Goal: Task Accomplishment & Management: Manage account settings

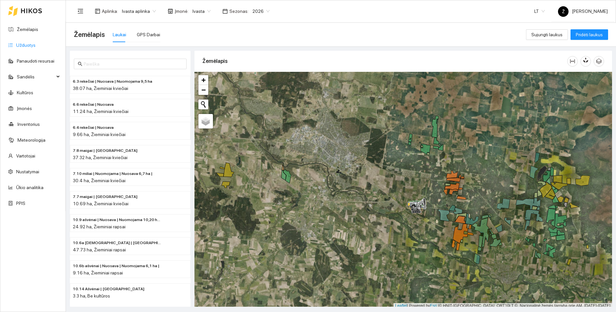
click at [32, 45] on link "Užduotys" at bounding box center [25, 45] width 19 height 5
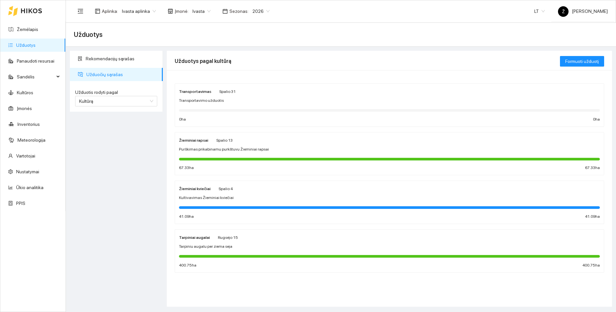
click at [231, 193] on div "Žieminiai kviečiai Spalio 4 Kultivavimas Žieminiai kviečiai 41.09 ha 41.09 ha" at bounding box center [389, 202] width 421 height 35
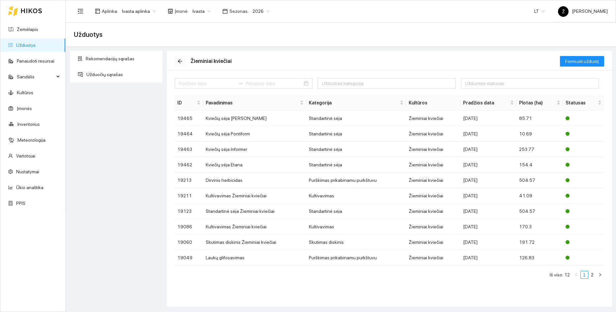
click at [178, 57] on button "button" at bounding box center [180, 61] width 11 height 11
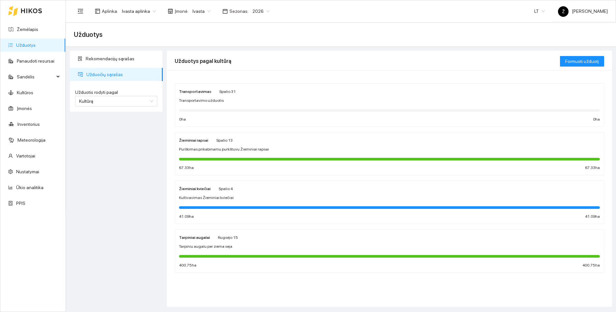
click at [224, 203] on div "Žieminiai kviečiai Spalio 4 Kultivavimas Žieminiai kviečiai 41.09 ha 41.09 ha" at bounding box center [389, 202] width 421 height 35
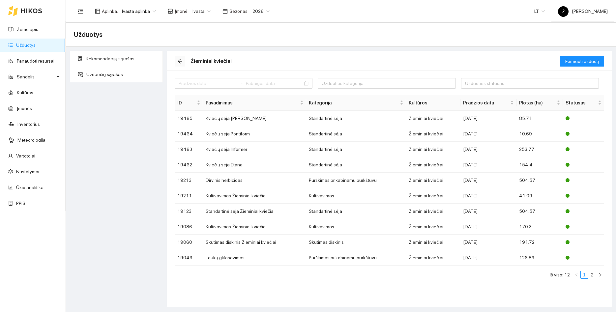
click at [182, 60] on icon "arrow-left" at bounding box center [179, 61] width 5 height 5
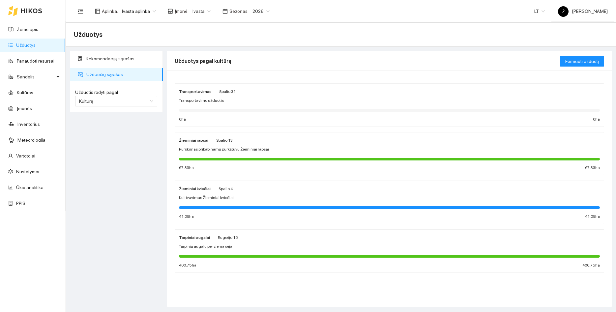
click at [241, 144] on div "Žieminiai rapsai Spalio 13 Purškimas prikabinamu purkštuvu Žieminiai rapsai 67.…" at bounding box center [389, 153] width 421 height 35
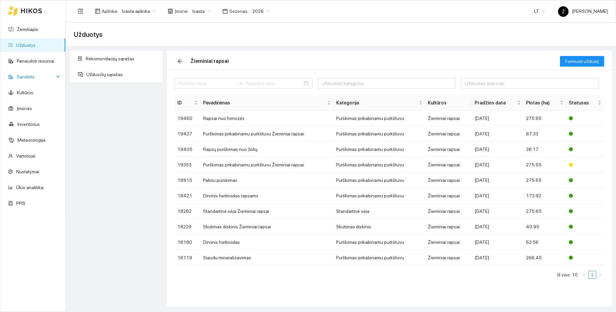
click at [49, 77] on span "Sandėlis" at bounding box center [36, 76] width 38 height 13
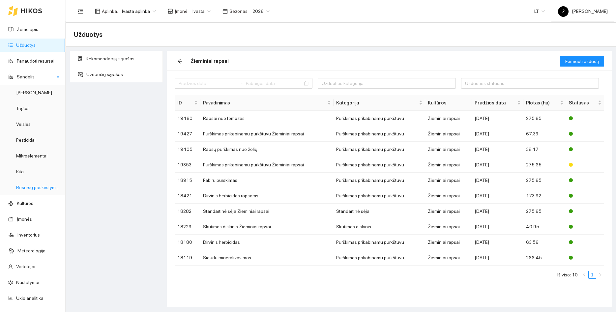
click at [37, 186] on link "Resursų paskirstymas" at bounding box center [38, 187] width 44 height 5
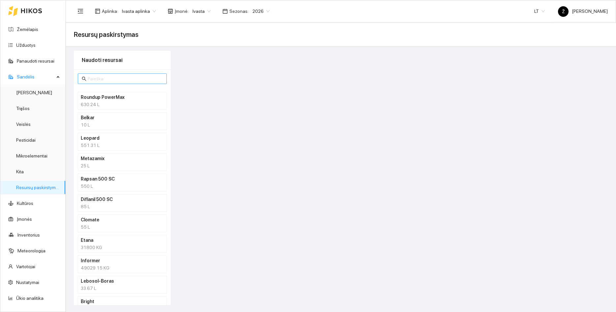
click at [104, 80] on input "text" at bounding box center [125, 78] width 75 height 7
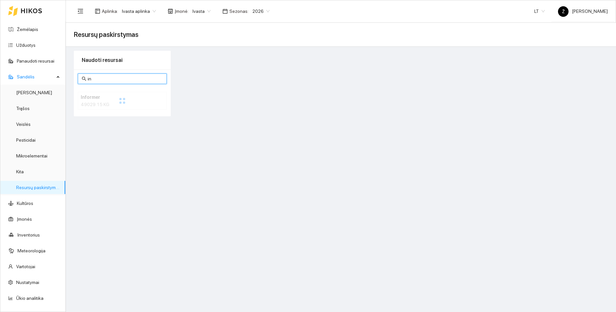
type input "i"
type input "b"
type input "e"
type input "p"
type input "bright"
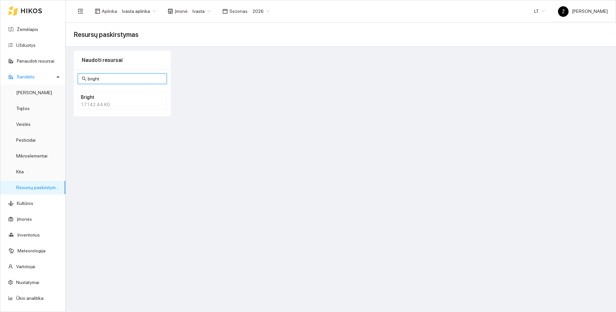
click at [126, 101] on h4 "Bright" at bounding box center [114, 97] width 66 height 7
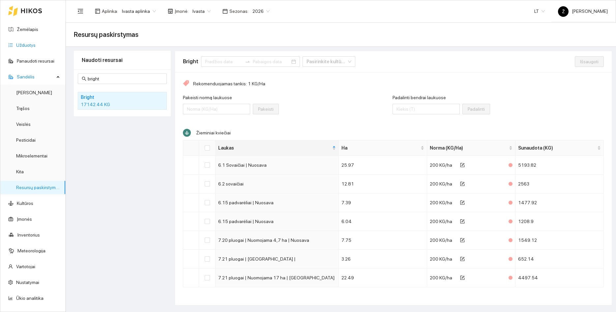
click at [30, 43] on link "Užduotys" at bounding box center [25, 45] width 19 height 5
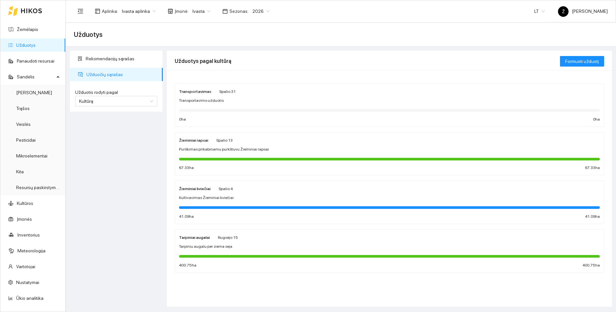
click at [226, 193] on div "Žieminiai kviečiai Spalio 4 Kultivavimas Žieminiai kviečiai 41.09 ha 41.09 ha" at bounding box center [389, 202] width 421 height 35
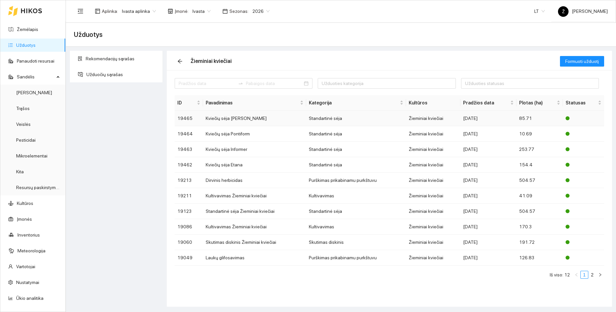
click at [259, 121] on td "Kviečių sėja [PERSON_NAME]" at bounding box center [254, 118] width 103 height 15
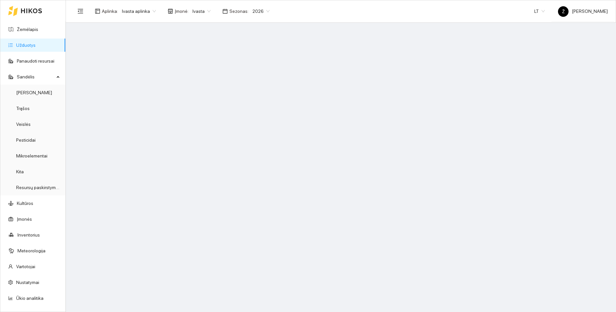
click at [153, 14] on span "Ivasta aplinka" at bounding box center [139, 11] width 34 height 10
click at [142, 27] on div "BP visos įmonės" at bounding box center [138, 23] width 35 height 7
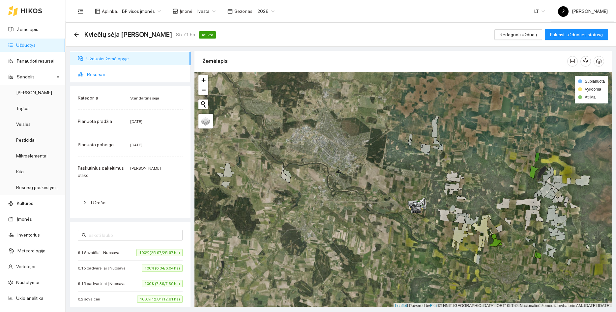
click at [110, 79] on span "Resursai" at bounding box center [136, 74] width 98 height 13
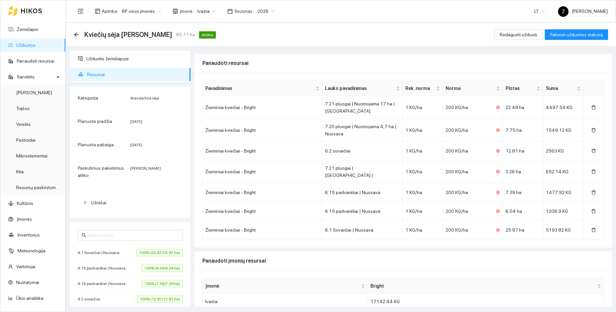
scroll to position [73, 0]
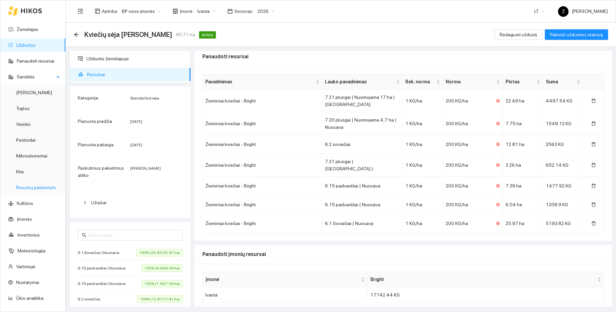
click at [28, 189] on link "Resursų paskirstymas" at bounding box center [38, 187] width 44 height 5
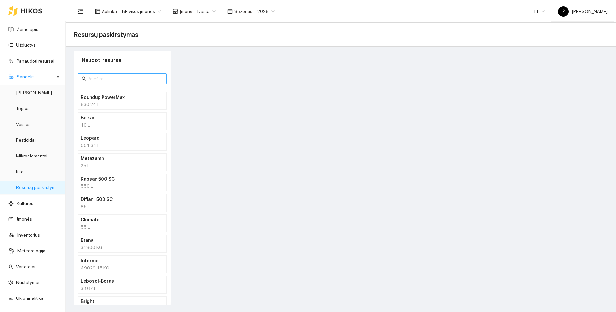
click at [109, 75] on input "text" at bounding box center [125, 78] width 75 height 7
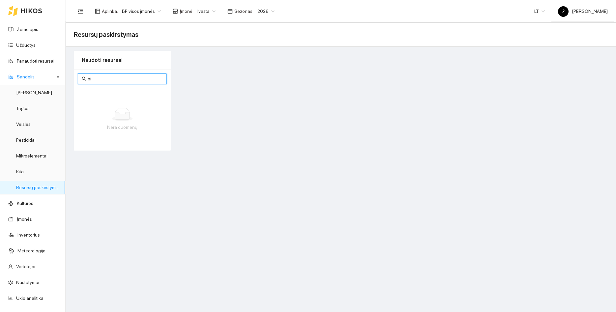
type input "b"
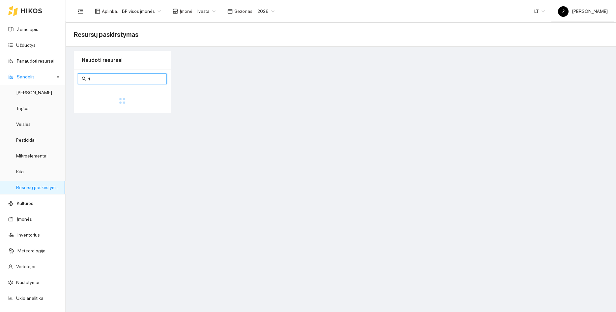
type input "r"
type input "bright"
click at [110, 103] on div "17142.44 KG" at bounding box center [122, 104] width 83 height 7
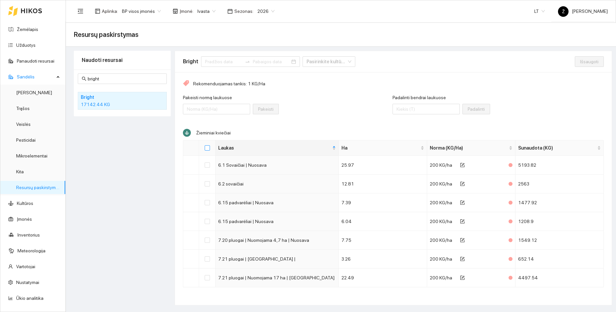
click at [207, 148] on input "Select all" at bounding box center [207, 147] width 5 height 5
checkbox input "true"
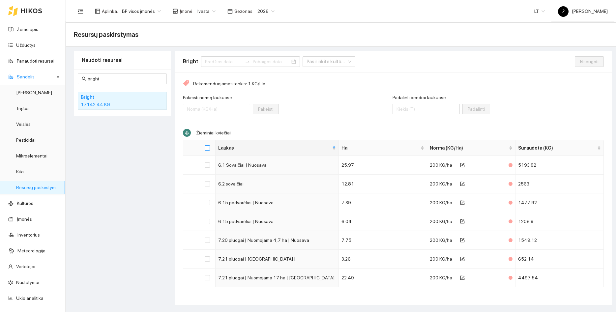
checkbox input "true"
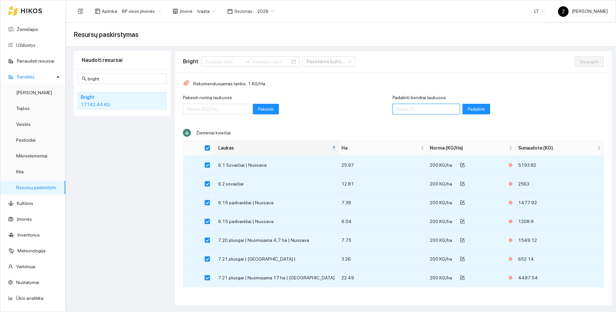
click at [427, 109] on input "Padalinti bendrai laukuose" at bounding box center [426, 109] width 67 height 11
type input "22600"
click at [477, 110] on span "Padalinti" at bounding box center [476, 108] width 17 height 7
click at [589, 58] on span "Išsaugoti" at bounding box center [589, 61] width 18 height 7
checkbox input "false"
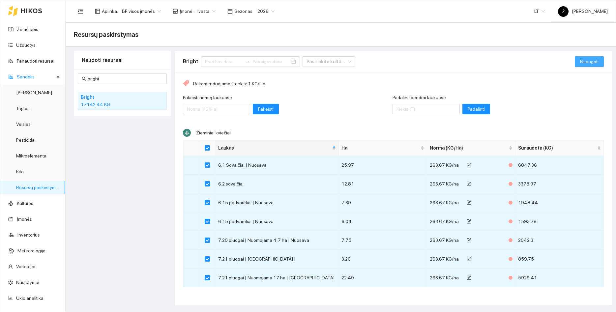
checkbox input "false"
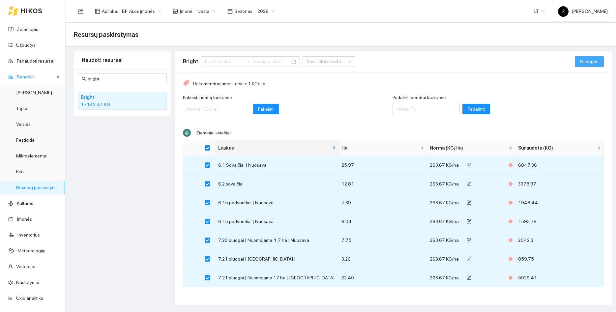
checkbox input "false"
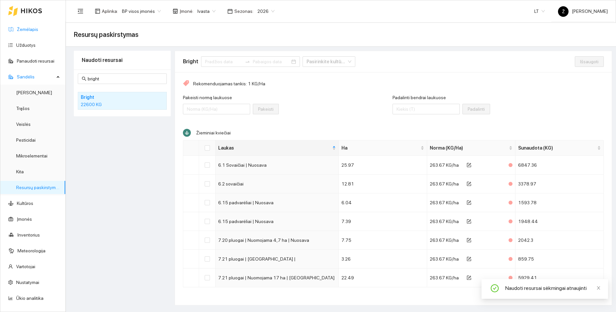
click at [18, 32] on link "Žemėlapis" at bounding box center [27, 29] width 21 height 5
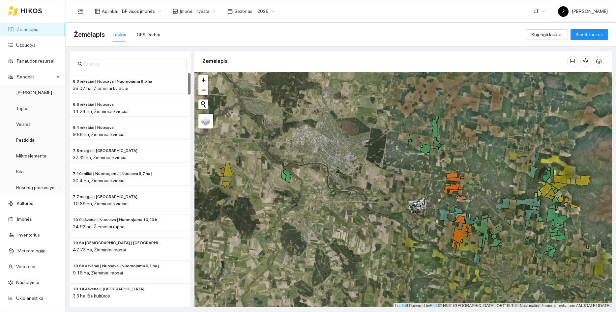
drag, startPoint x: 491, startPoint y: 185, endPoint x: 407, endPoint y: 173, distance: 85.6
click at [407, 173] on div at bounding box center [403, 190] width 418 height 237
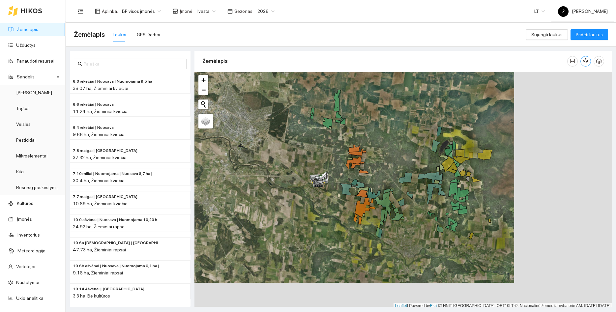
click at [585, 62] on icon "button" at bounding box center [584, 61] width 3 height 3
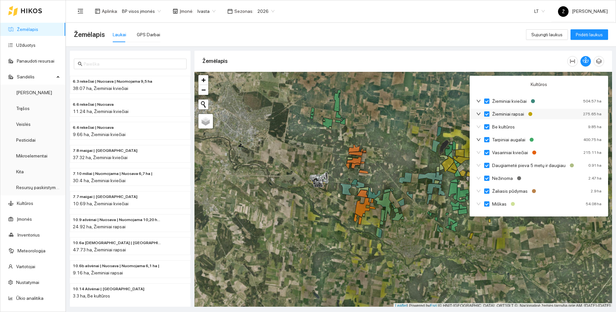
click at [487, 117] on label "Žieminiai rapsai" at bounding box center [505, 113] width 43 height 7
click at [487, 117] on input "Žieminiai rapsai" at bounding box center [486, 113] width 5 height 5
checkbox input "true"
checkbox input "false"
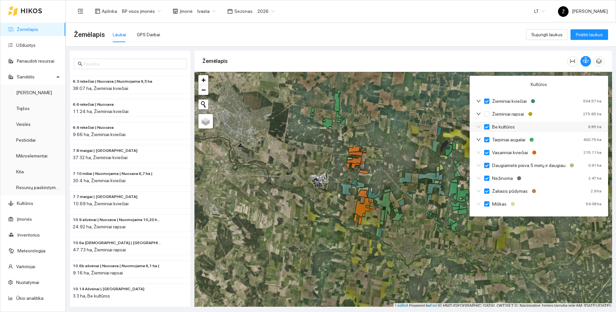
click at [487, 124] on label "Be kultūros" at bounding box center [500, 126] width 33 height 7
click at [487, 124] on input "Be kultūros" at bounding box center [486, 126] width 5 height 5
checkbox input "false"
click at [486, 136] on div "Tarpiniai augalai 400.75 ha" at bounding box center [539, 139] width 138 height 11
click at [485, 143] on div "Tarpiniai augalai 400.75 ha" at bounding box center [539, 139] width 138 height 11
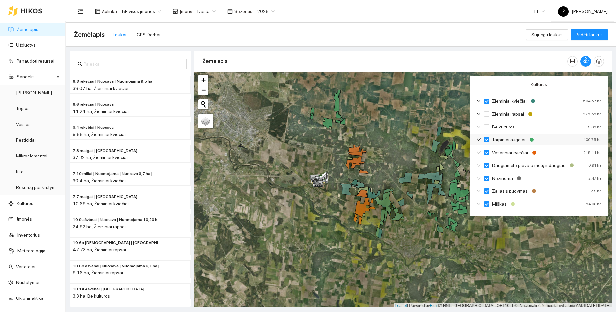
click at [486, 142] on label "Tarpiniai augalai" at bounding box center [506, 139] width 44 height 7
click at [486, 142] on input "Tarpiniai augalai" at bounding box center [486, 139] width 5 height 5
checkbox input "false"
checkbox input "true"
checkbox input "false"
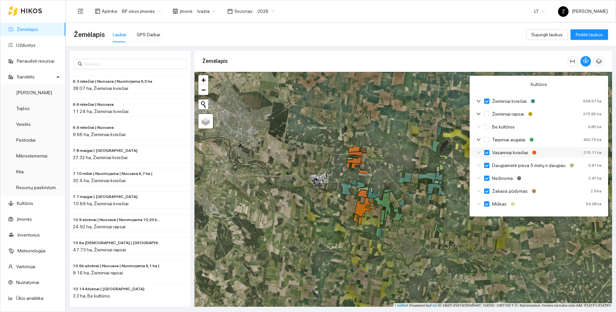
click at [485, 154] on input "Vasariniai kviečiai" at bounding box center [486, 152] width 5 height 5
checkbox input "false"
click at [485, 168] on input "Daugiametė pieva 5 metų ir daugiau" at bounding box center [486, 165] width 5 height 5
checkbox input "false"
click at [486, 177] on input "Nežinoma" at bounding box center [486, 178] width 5 height 5
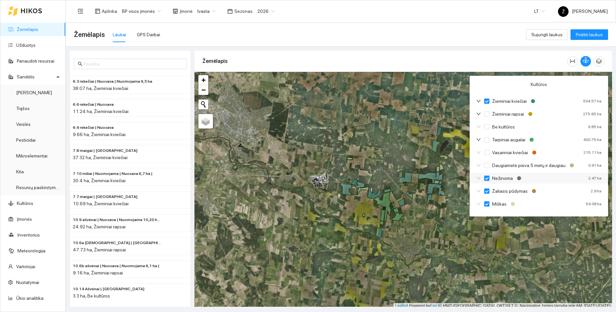
checkbox input "false"
click at [487, 192] on input "Žaliasis pūdymas" at bounding box center [486, 191] width 5 height 5
checkbox input "false"
click at [487, 201] on input "Miškas" at bounding box center [486, 203] width 5 height 5
checkbox input "false"
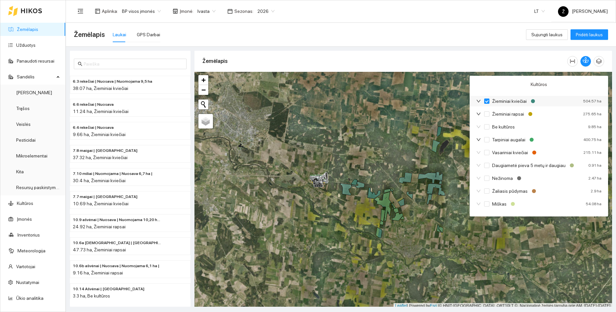
click at [481, 101] on icon "down" at bounding box center [478, 101] width 5 height 5
checkbox input "false"
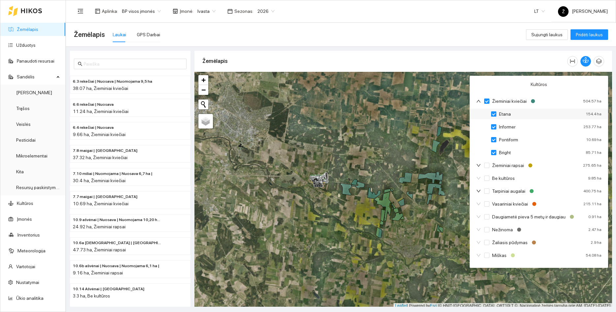
click at [493, 115] on input "Etana" at bounding box center [493, 113] width 5 height 5
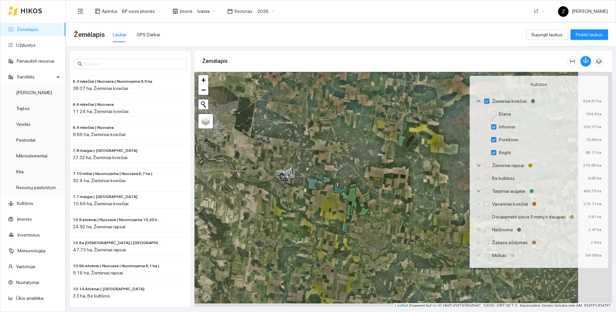
drag, startPoint x: 390, startPoint y: 112, endPoint x: 385, endPoint y: 109, distance: 5.9
click at [383, 110] on div at bounding box center [403, 190] width 418 height 237
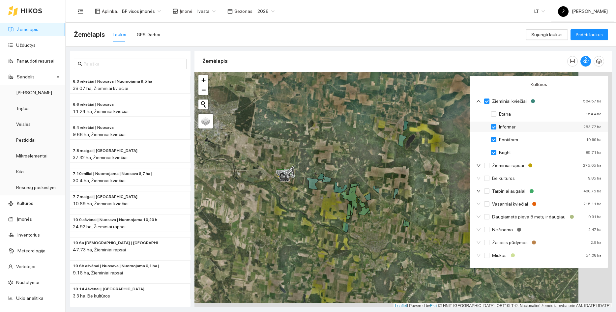
click at [494, 127] on input "Informer" at bounding box center [493, 126] width 5 height 5
checkbox input "false"
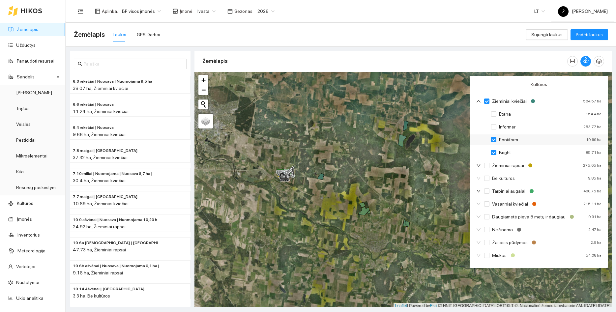
click at [494, 139] on input "Pontiform" at bounding box center [493, 139] width 5 height 5
checkbox input "false"
click at [494, 153] on input "Bright" at bounding box center [493, 152] width 5 height 5
checkbox input "false"
checkbox input "true"
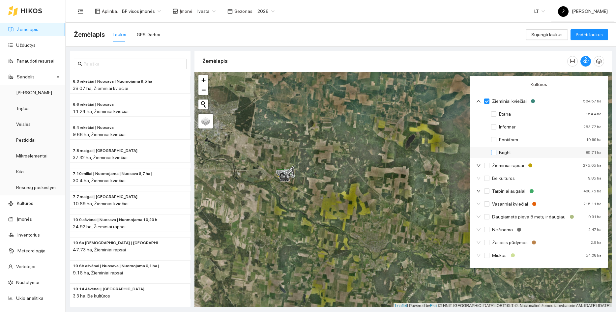
click at [494, 153] on input "Bright" at bounding box center [493, 152] width 5 height 5
click at [492, 142] on label "Pontiform" at bounding box center [506, 139] width 30 height 7
checkbox input "true"
click at [493, 130] on label "Informer" at bounding box center [504, 126] width 27 height 7
checkbox input "true"
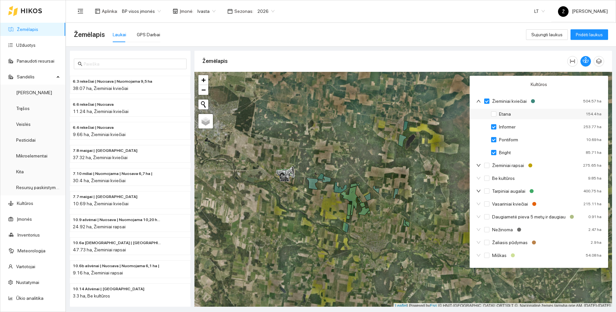
click at [494, 118] on div "Etana 154.4 ha" at bounding box center [539, 114] width 138 height 11
checkbox input "true"
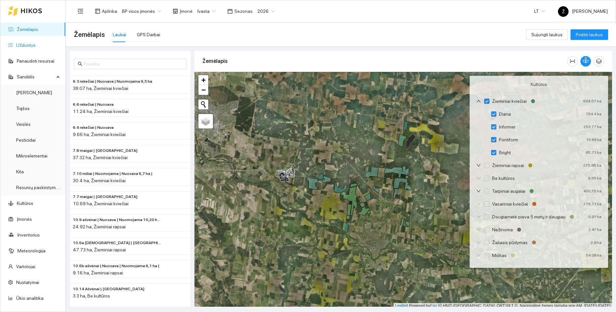
click at [16, 44] on link "Užduotys" at bounding box center [25, 45] width 19 height 5
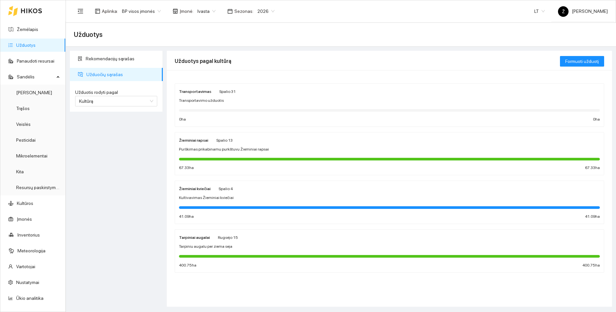
click at [248, 182] on div "Žieminiai kviečiai Spalio 4 Kultivavimas Žieminiai kviečiai 41.09 ha 41.09 ha" at bounding box center [389, 202] width 429 height 43
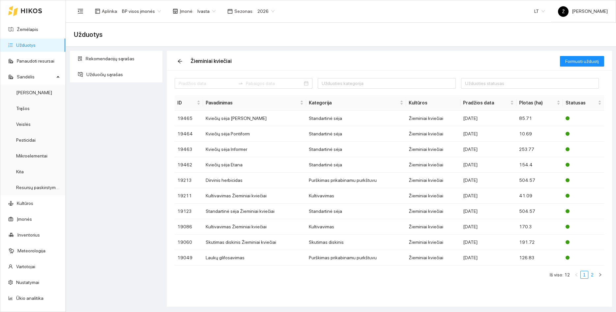
click at [595, 276] on link "2" at bounding box center [592, 274] width 7 height 7
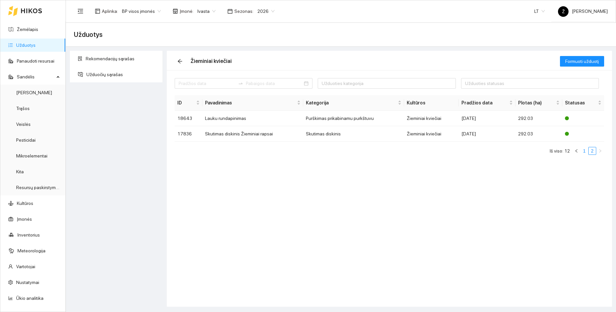
click at [586, 150] on link "1" at bounding box center [584, 150] width 7 height 7
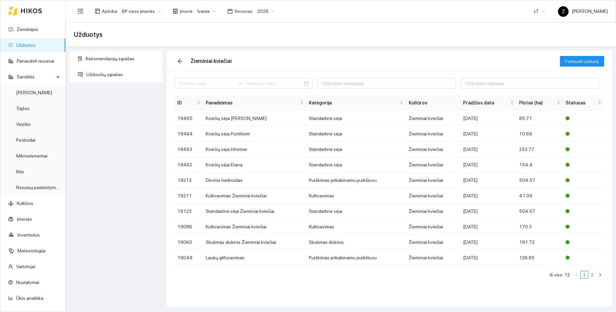
click at [591, 275] on link "2" at bounding box center [592, 274] width 7 height 7
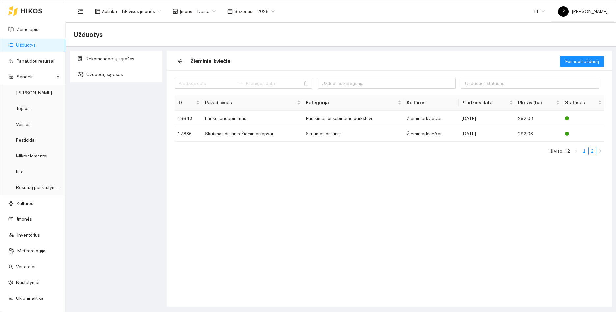
click at [585, 152] on link "1" at bounding box center [584, 150] width 7 height 7
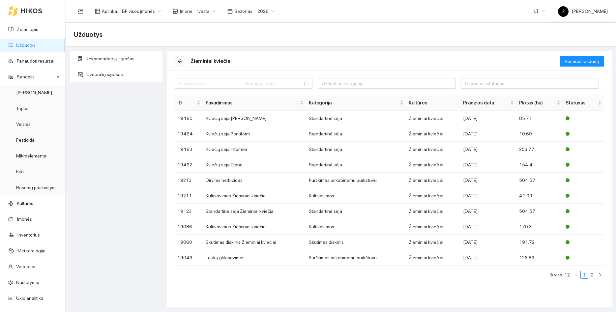
click at [181, 61] on icon "arrow-left" at bounding box center [180, 61] width 4 height 4
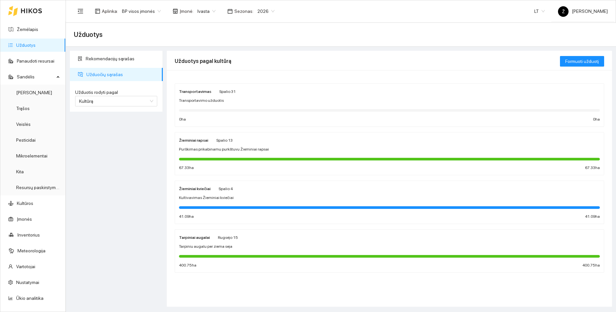
click at [214, 150] on span "Purškimas prikabinamu purkštuvu Žieminiai rapsai" at bounding box center [224, 149] width 90 height 6
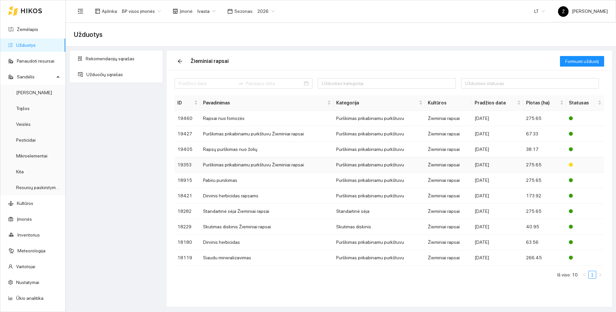
click at [214, 160] on td "Purškimas prikabinamu purkštuvu Žieminiai rapsai" at bounding box center [266, 164] width 133 height 15
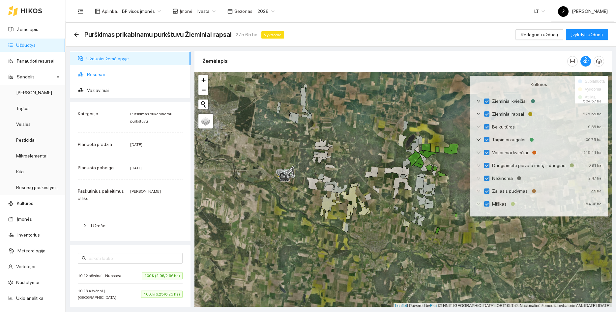
click at [90, 75] on span "Resursai" at bounding box center [136, 74] width 98 height 13
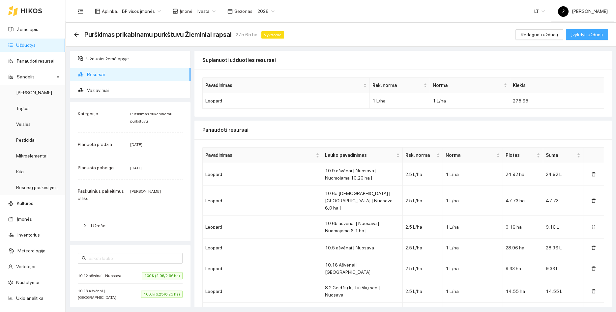
click at [589, 36] on span "Įvykdyti užduotį" at bounding box center [587, 34] width 32 height 7
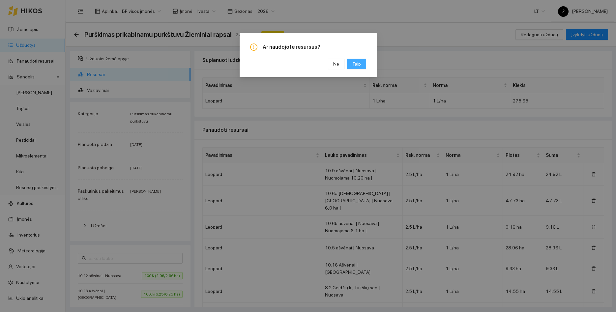
click at [359, 66] on span "Taip" at bounding box center [356, 63] width 9 height 7
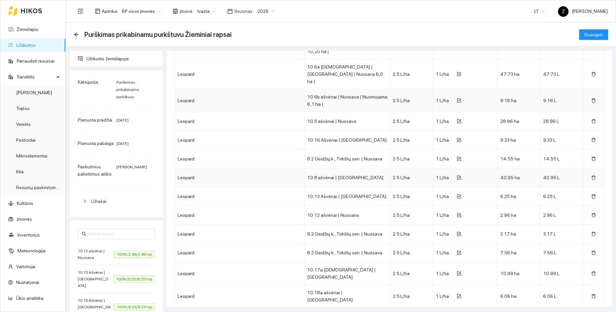
scroll to position [178, 0]
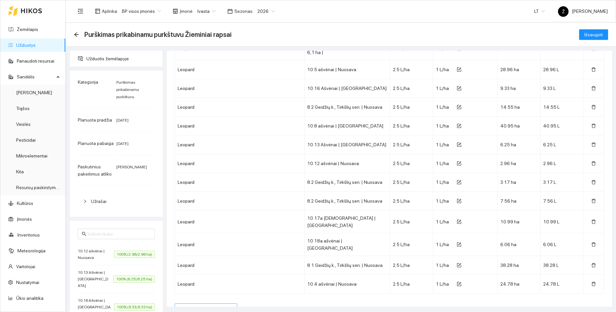
click at [223, 305] on span "Pridėti panaudotą resursą" at bounding box center [206, 308] width 52 height 7
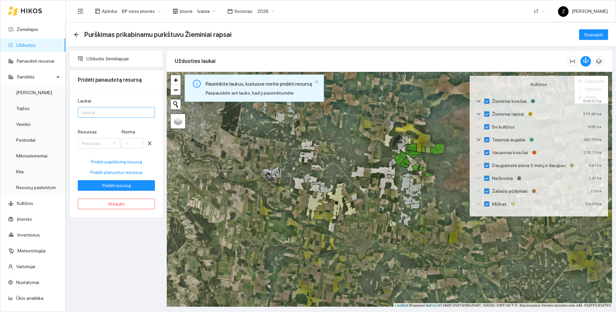
click at [125, 115] on div at bounding box center [112, 112] width 67 height 8
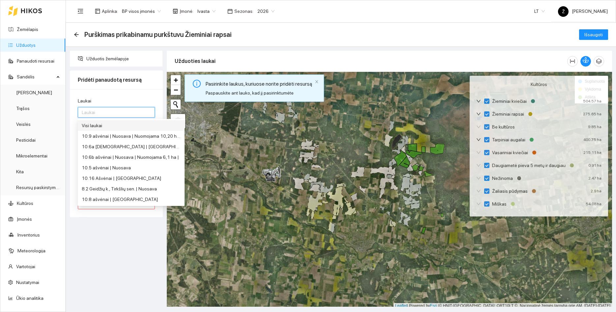
click at [121, 126] on div "Visi laukai" at bounding box center [131, 125] width 99 height 7
click at [105, 251] on div "Užduotis žemėlapyje Pridėti panaudotą resursą Laukai Visi laukai Resursas Resur…" at bounding box center [116, 179] width 97 height 256
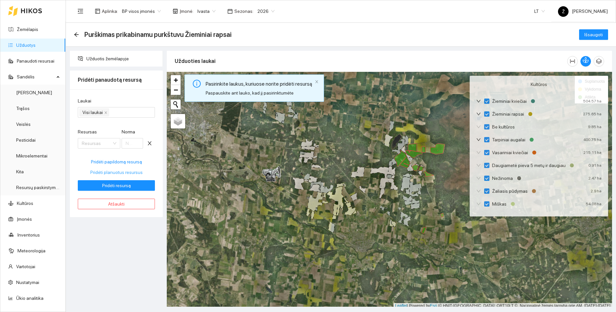
click at [127, 170] on span "Pridėti planuotus resursus" at bounding box center [116, 172] width 52 height 7
type input "1"
click at [129, 189] on span "Pridėti resursą" at bounding box center [116, 185] width 29 height 7
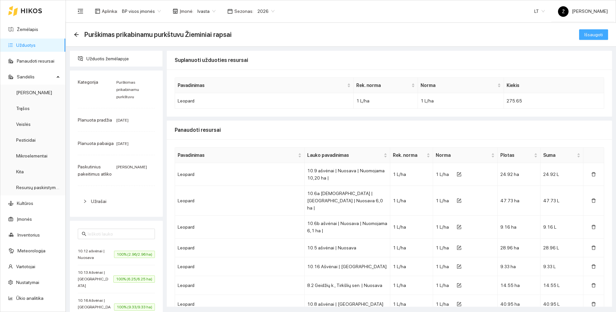
click at [588, 39] on button "Išsaugoti" at bounding box center [593, 34] width 29 height 11
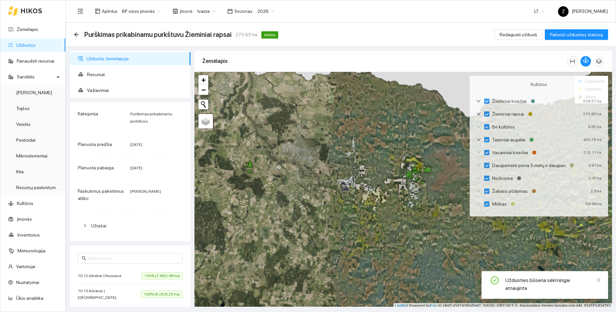
click at [29, 44] on link "Užduotys" at bounding box center [25, 45] width 19 height 5
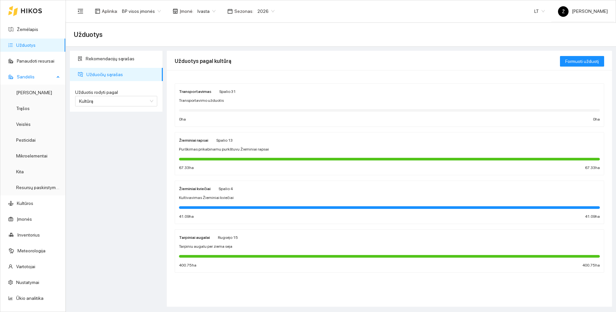
click at [42, 75] on span "Sandėlis" at bounding box center [36, 76] width 38 height 13
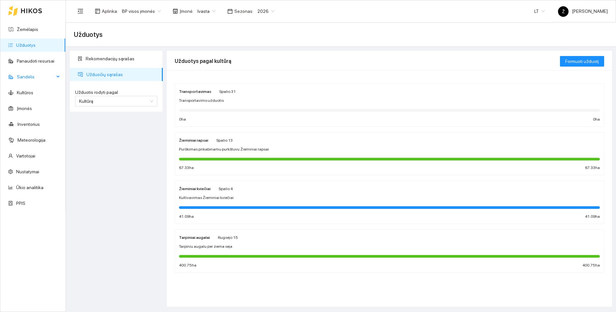
click at [49, 81] on span "Sandėlis" at bounding box center [36, 76] width 38 height 13
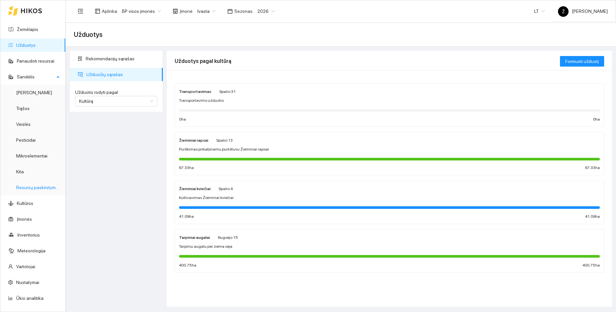
click at [34, 190] on link "Resursų paskirstymas" at bounding box center [38, 187] width 44 height 5
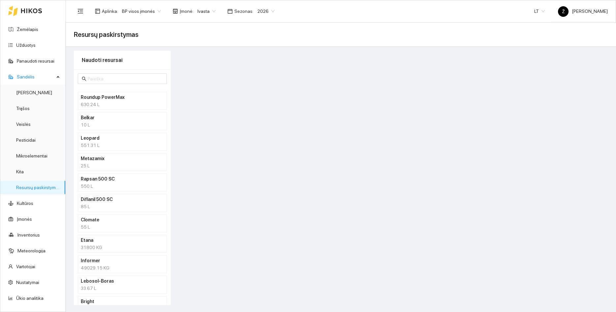
click at [112, 122] on div "10 L" at bounding box center [122, 124] width 83 height 7
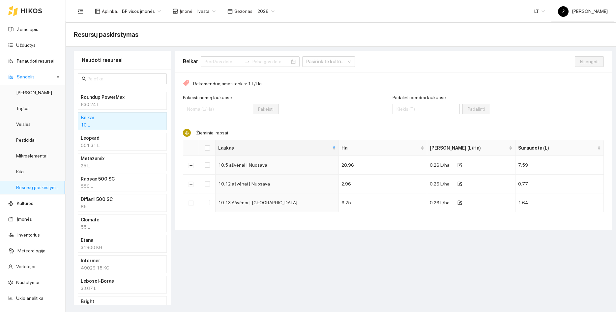
click at [111, 141] on h4 "Leopard" at bounding box center [114, 137] width 66 height 7
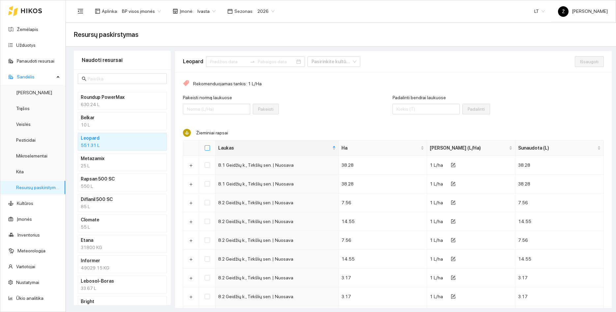
click at [206, 150] on input "Select all" at bounding box center [207, 147] width 5 height 5
checkbox input "true"
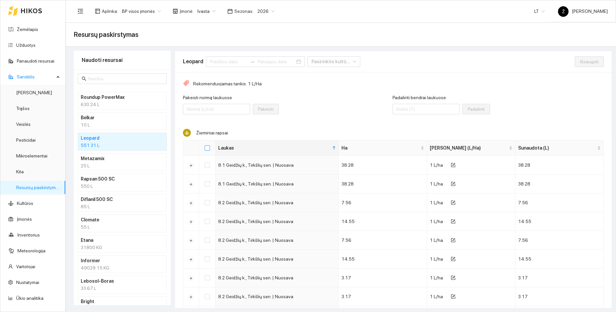
checkbox input "true"
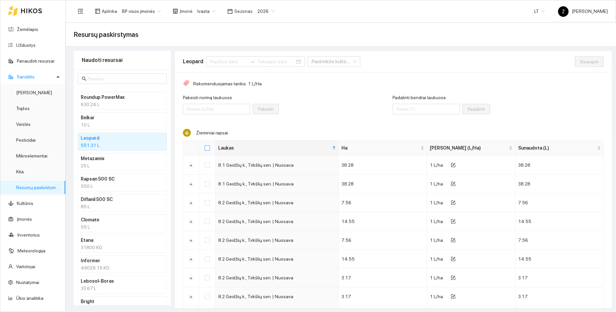
checkbox input "true"
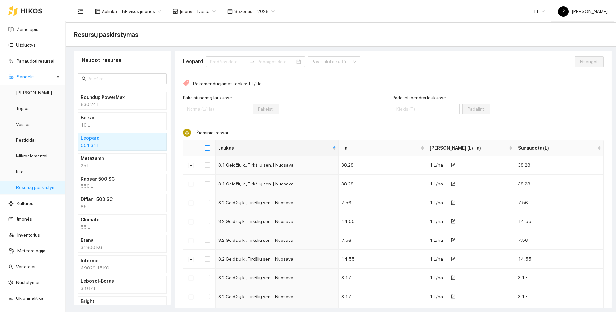
checkbox input "true"
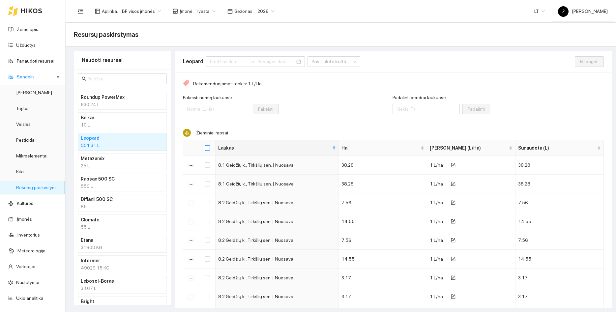
checkbox input "true"
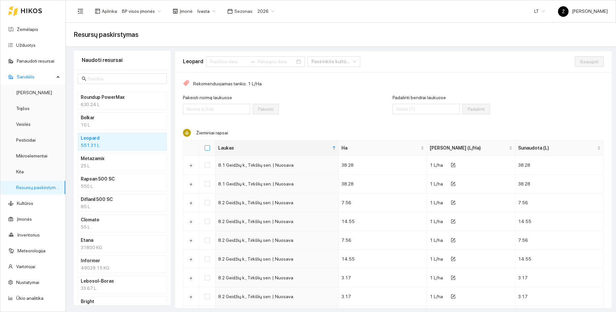
checkbox input "true"
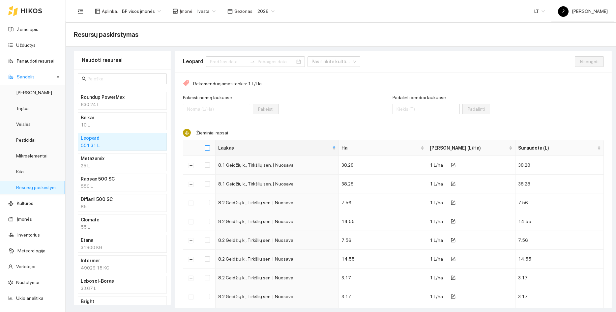
checkbox input "true"
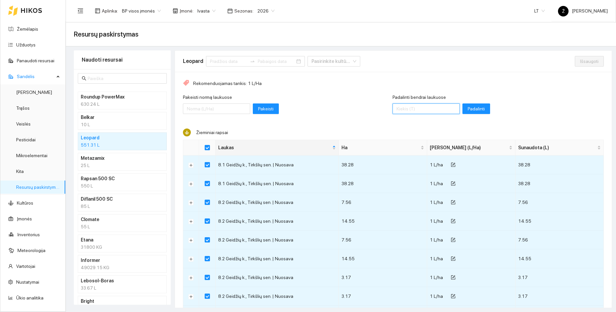
click at [429, 109] on input "Padalinti bendrai laukuose" at bounding box center [426, 108] width 67 height 11
click at [457, 110] on input "549" at bounding box center [426, 108] width 67 height 11
click at [441, 107] on input "549" at bounding box center [426, 108] width 67 height 11
type input "550"
click at [472, 105] on span "Padalinti" at bounding box center [476, 108] width 17 height 7
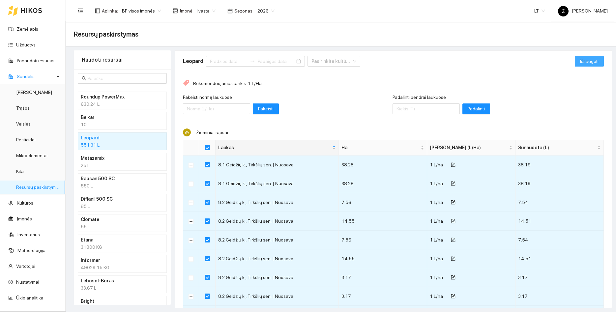
click at [585, 56] on button "Išsaugoti" at bounding box center [589, 61] width 29 height 11
checkbox input "false"
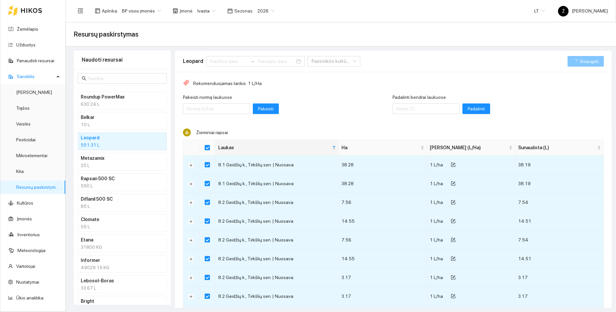
checkbox input "false"
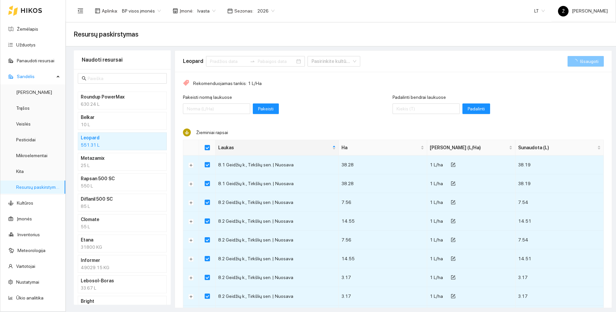
checkbox input "false"
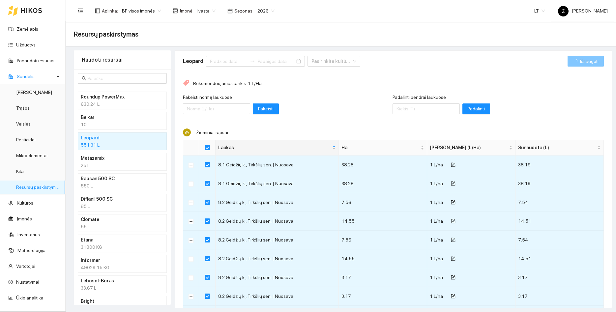
checkbox input "false"
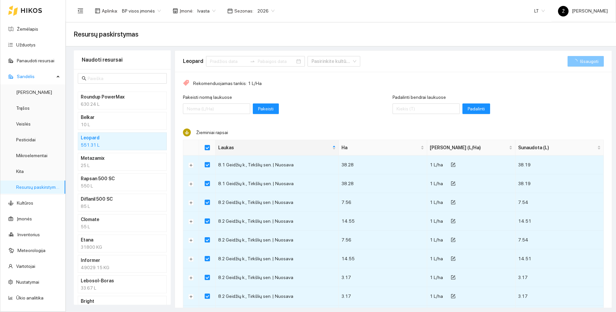
checkbox input "false"
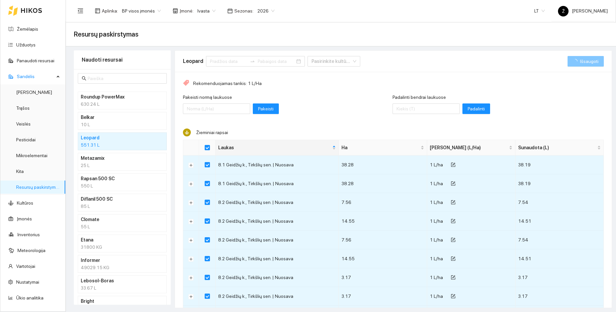
checkbox input "false"
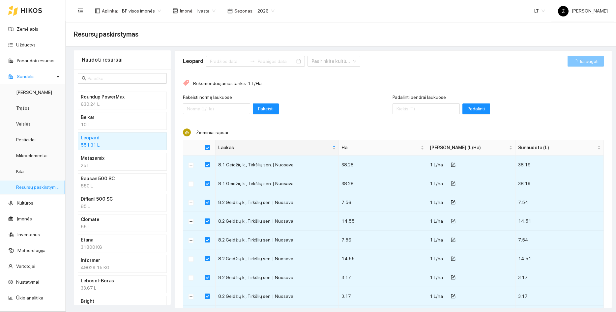
checkbox input "false"
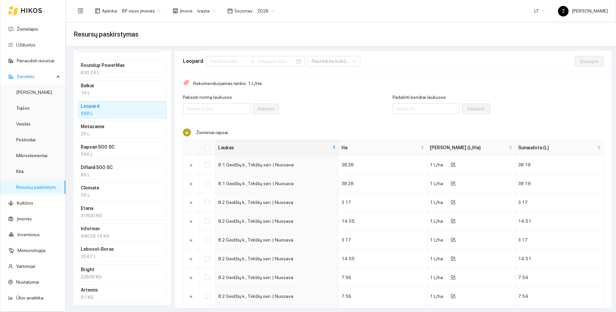
scroll to position [63, 0]
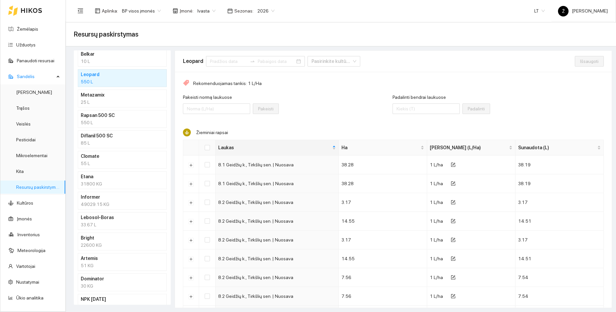
click at [105, 225] on div "33.67 L" at bounding box center [122, 224] width 83 height 7
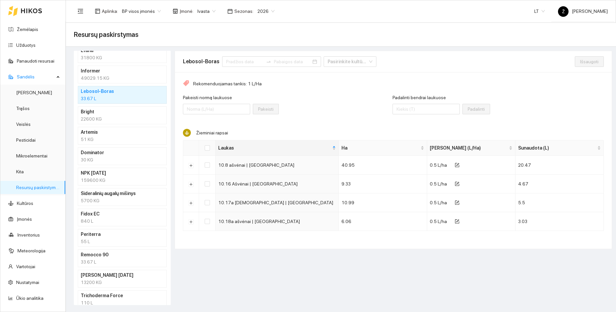
scroll to position [220, 0]
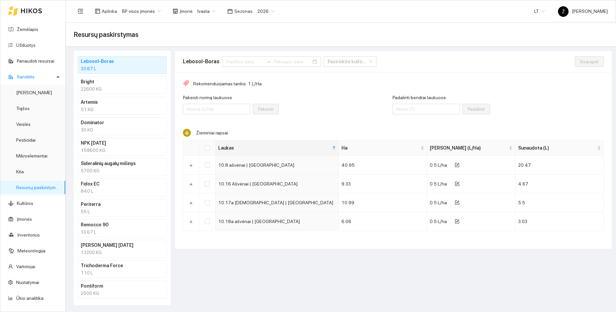
click at [115, 225] on h4 "Remocco 90" at bounding box center [114, 224] width 66 height 7
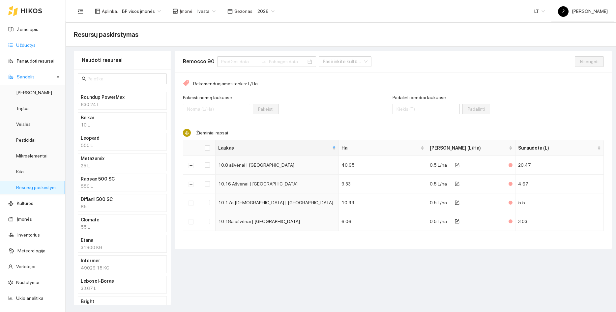
click at [28, 45] on link "Užduotys" at bounding box center [25, 45] width 19 height 5
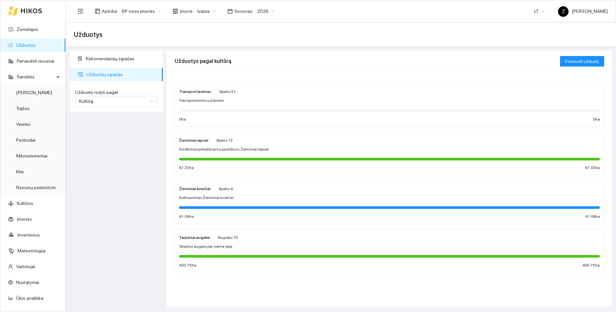
click at [226, 152] on span "Purškimas prikabinamu purkštuvu Žieminiai rapsai" at bounding box center [224, 149] width 90 height 6
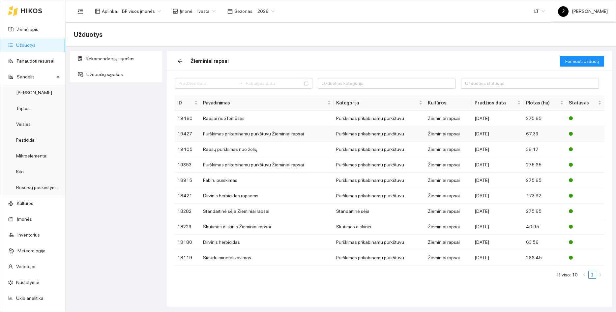
click at [237, 132] on td "Purškimas prikabinamu purkštuvu Žieminiai rapsai" at bounding box center [266, 133] width 133 height 15
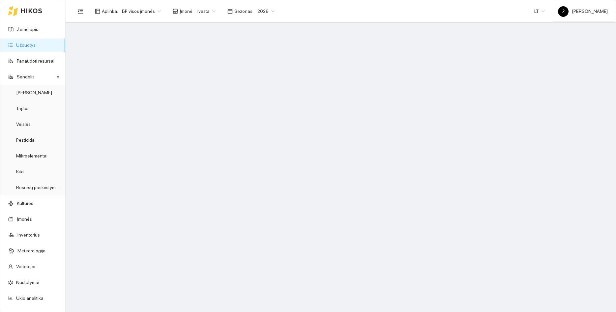
click at [237, 132] on main at bounding box center [341, 167] width 550 height 289
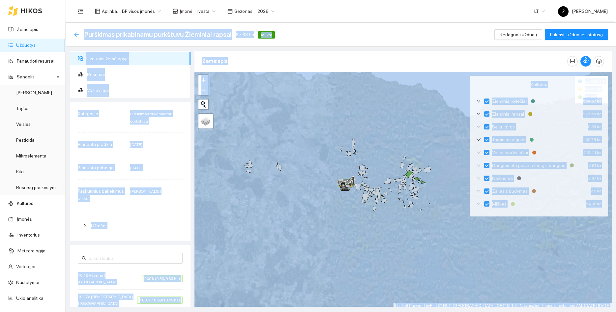
click at [79, 35] on icon "arrow-left" at bounding box center [76, 34] width 5 height 5
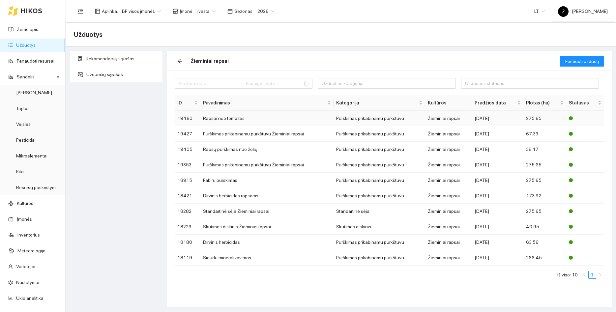
click at [218, 115] on td "Rapsai nuo fomozės" at bounding box center [266, 118] width 133 height 15
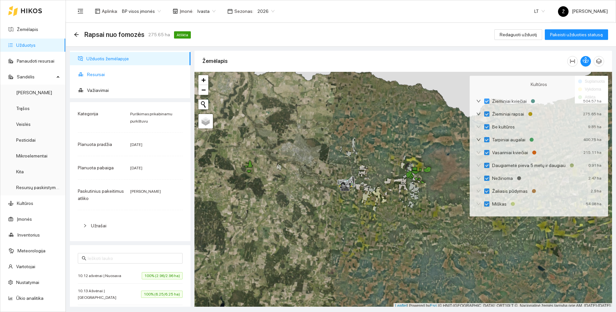
click at [101, 71] on span "Resursai" at bounding box center [136, 74] width 98 height 13
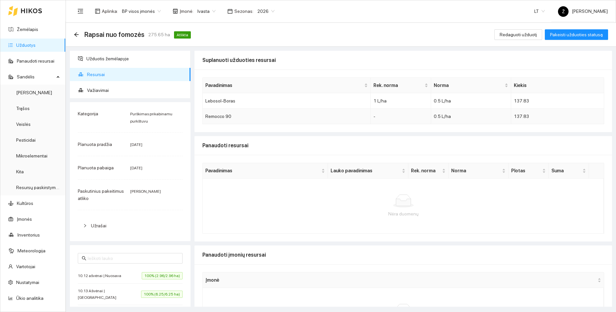
scroll to position [44, 0]
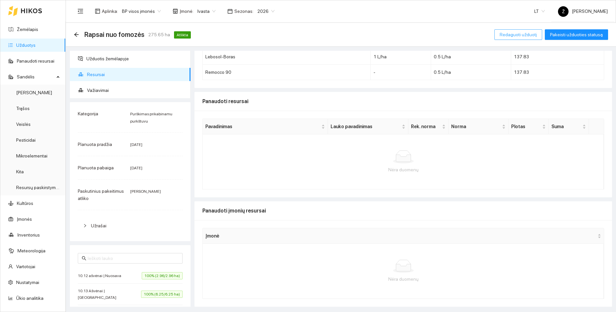
click at [530, 38] on button "Redaguoti užduotį" at bounding box center [518, 34] width 48 height 11
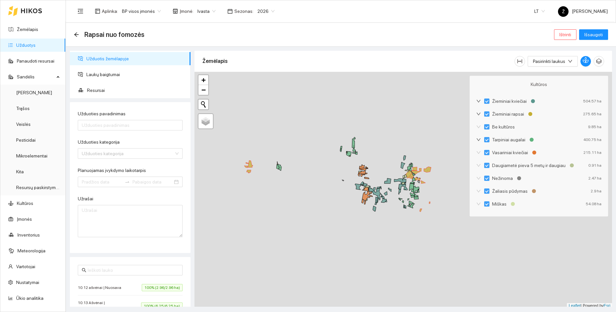
type input "Rapsai nuo fomozės"
type input "[DATE]"
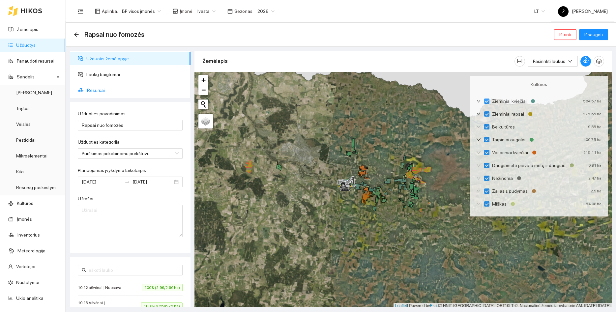
click at [104, 90] on span "Resursai" at bounding box center [136, 90] width 98 height 13
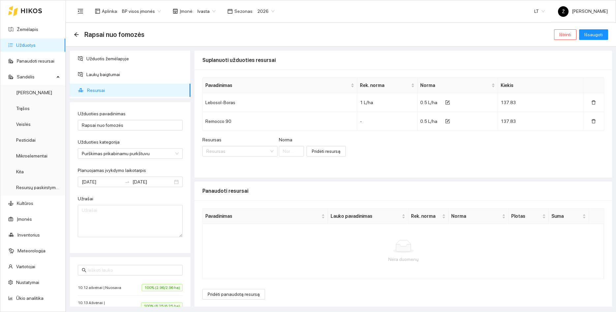
scroll to position [1, 0]
click at [234, 291] on span "Pridėti panaudotą resursą" at bounding box center [234, 293] width 52 height 7
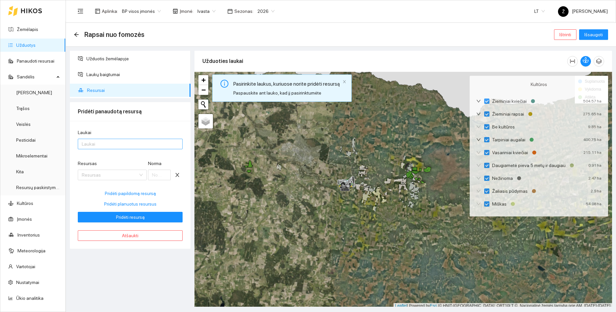
click at [107, 141] on div at bounding box center [126, 144] width 95 height 8
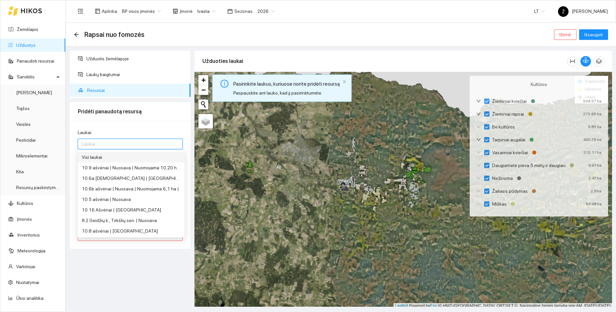
click at [104, 157] on div "Visi laukai" at bounding box center [131, 157] width 99 height 7
click at [108, 287] on div "Užduotis žemėlapyje Laukų baigtumai Resursai Pridėti panaudotą resursą Laukai V…" at bounding box center [130, 179] width 125 height 256
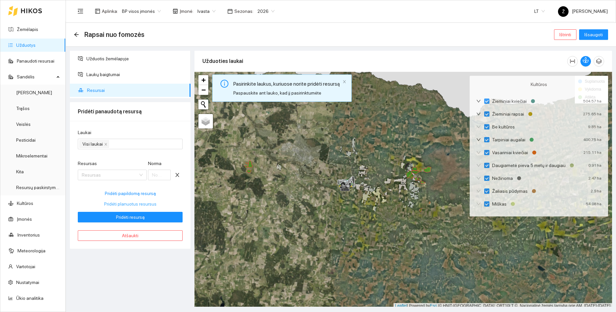
click at [136, 204] on span "Pridėti planuotus resursus" at bounding box center [130, 203] width 52 height 7
type input "0.5"
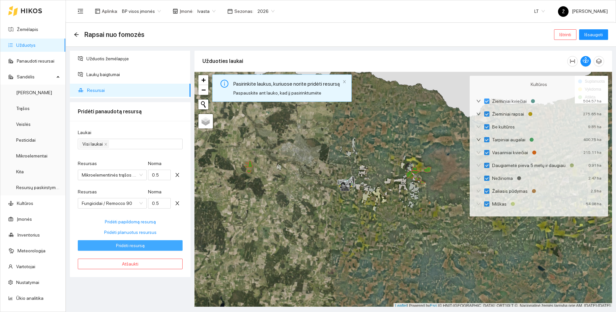
click at [128, 244] on span "Pridėti resursą" at bounding box center [130, 245] width 29 height 7
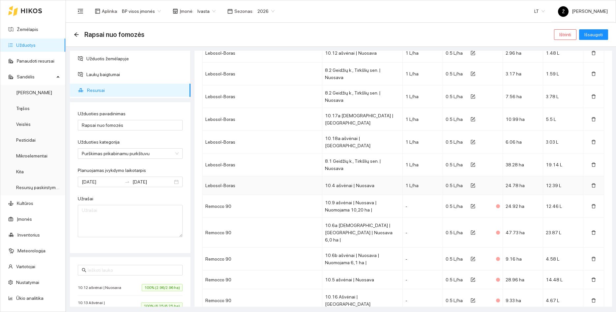
scroll to position [533, 0]
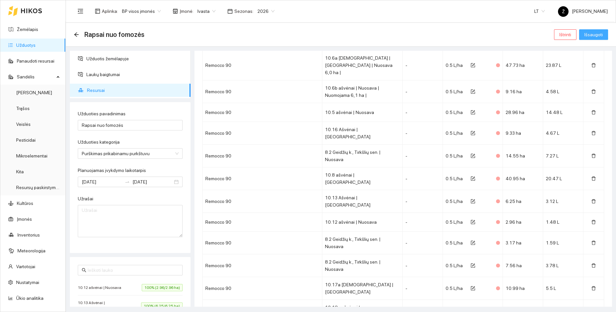
click at [592, 36] on span "Išsaugoti" at bounding box center [593, 34] width 18 height 7
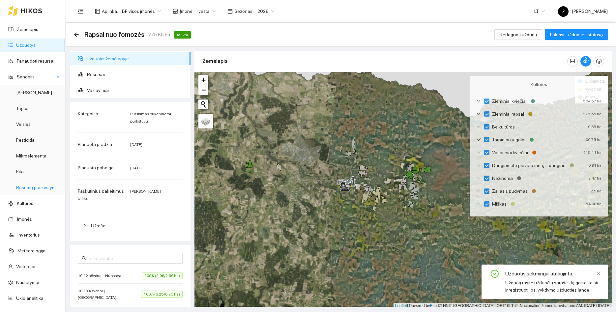
click at [22, 186] on link "Resursų paskirstymas" at bounding box center [38, 187] width 44 height 5
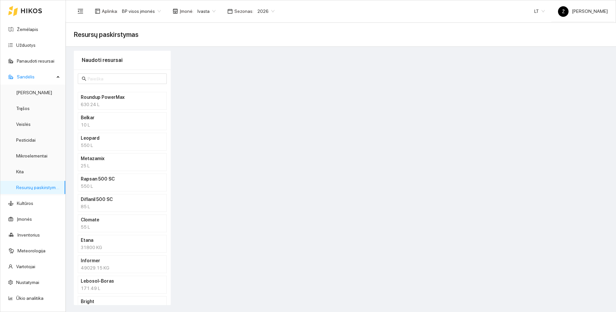
click at [127, 285] on div "171.49 L" at bounding box center [122, 288] width 83 height 7
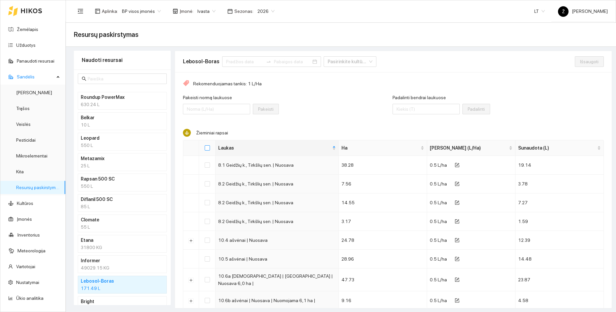
click at [208, 147] on input "Select all" at bounding box center [207, 147] width 5 height 5
checkbox input "true"
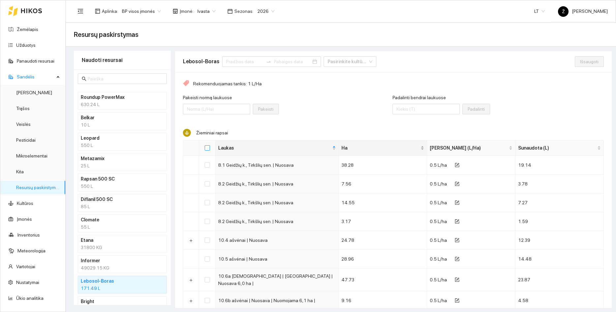
checkbox input "true"
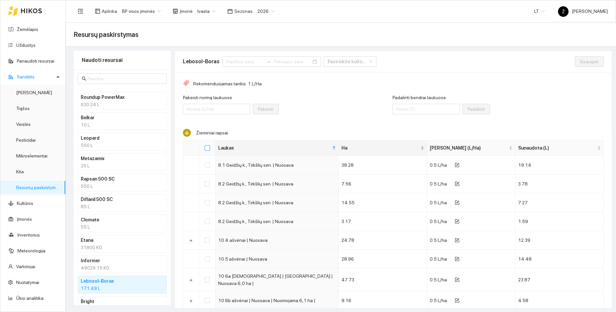
checkbox input "true"
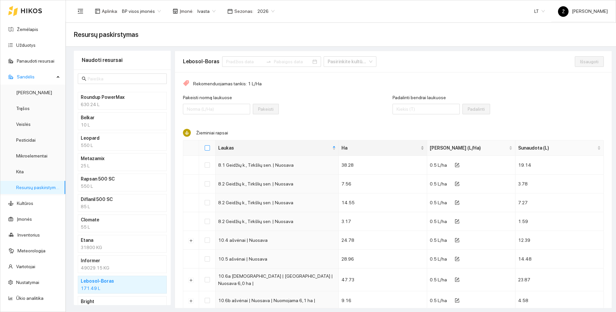
checkbox input "true"
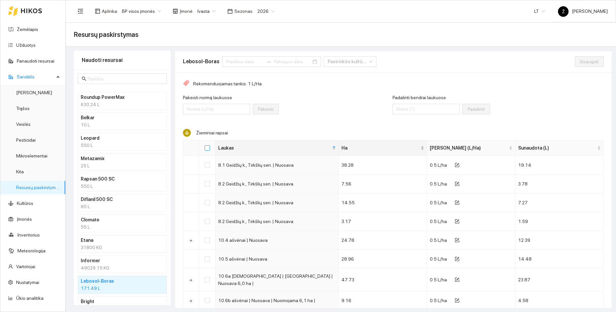
checkbox input "true"
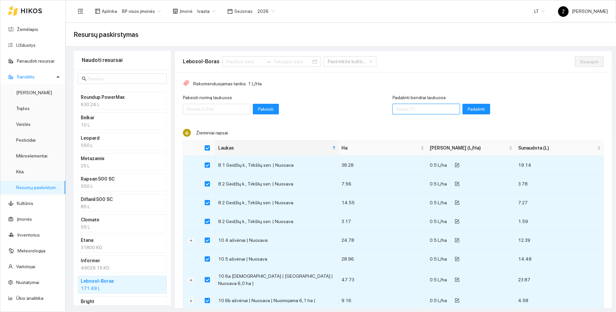
click at [409, 111] on input "Padalinti bendrai laukuose" at bounding box center [426, 109] width 67 height 11
click at [430, 112] on input "Padalinti bendrai laukuose" at bounding box center [426, 109] width 67 height 11
type input "130"
click at [471, 107] on span "Padalinti" at bounding box center [476, 108] width 17 height 7
click at [439, 110] on input "Padalinti bendrai laukuose" at bounding box center [426, 109] width 67 height 11
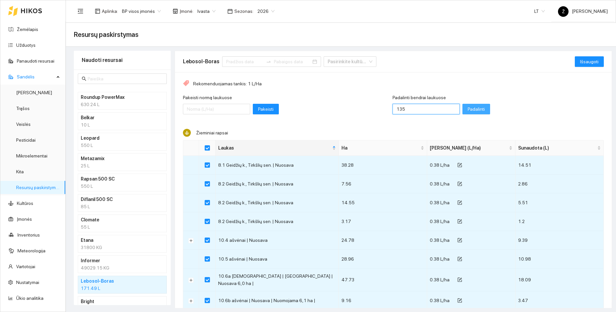
type input "135"
click at [479, 107] on span "Padalinti" at bounding box center [476, 108] width 17 height 7
click at [583, 65] on span "Išsaugoti" at bounding box center [589, 61] width 18 height 7
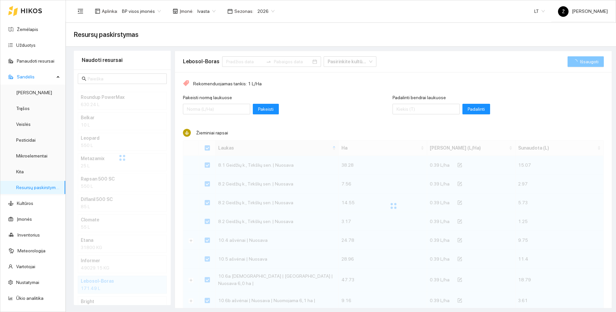
checkbox input "false"
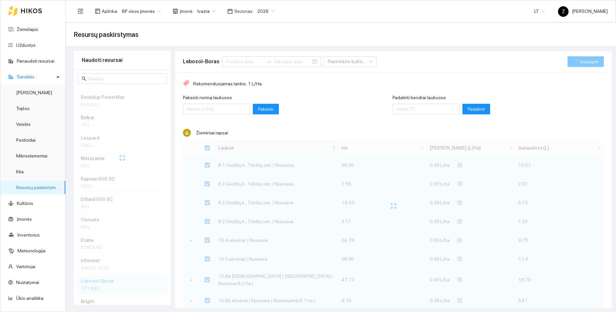
checkbox input "false"
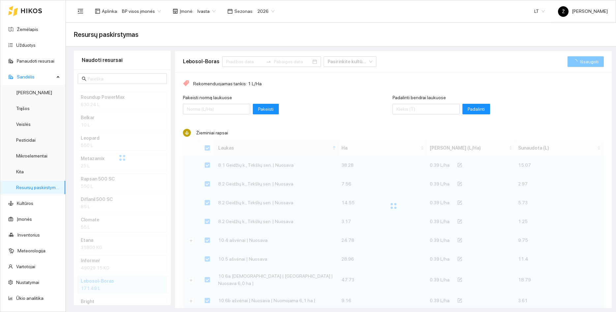
checkbox input "false"
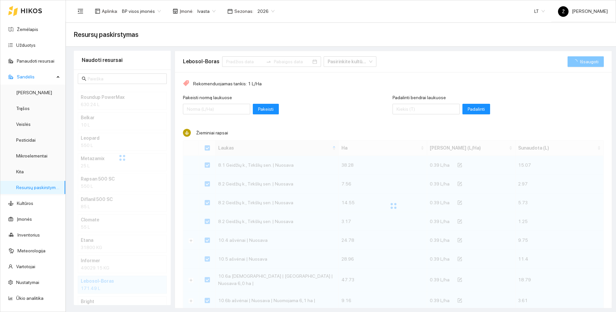
checkbox input "false"
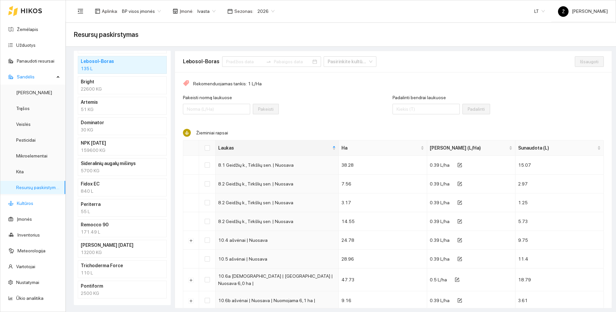
click at [33, 202] on link "Kultūros" at bounding box center [25, 203] width 16 height 5
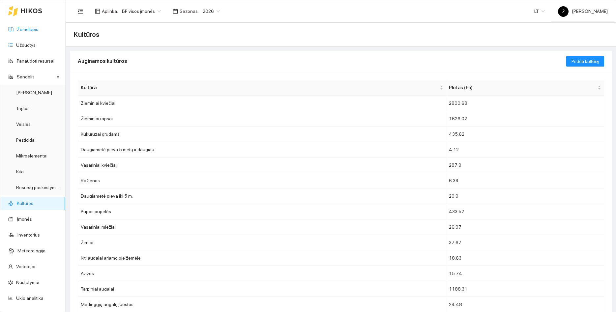
click at [35, 32] on link "Žemėlapis" at bounding box center [27, 29] width 21 height 5
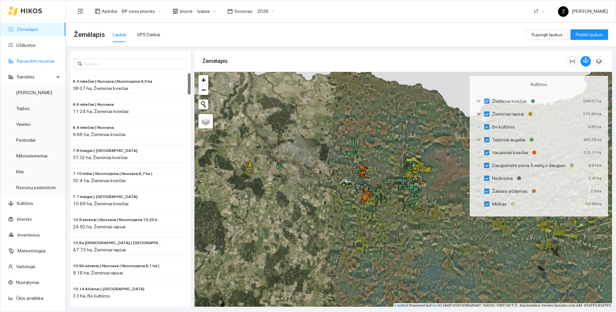
click at [54, 63] on link "Panaudoti resursai" at bounding box center [36, 60] width 38 height 5
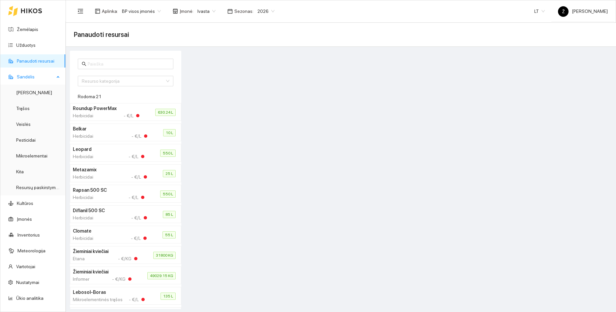
click at [57, 74] on div "Sandėlis" at bounding box center [32, 76] width 65 height 13
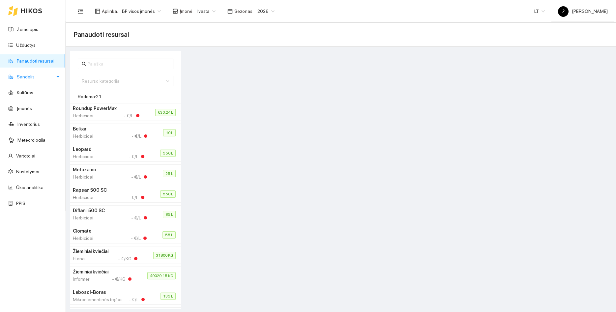
click at [57, 75] on div "Sandėlis" at bounding box center [32, 76] width 65 height 13
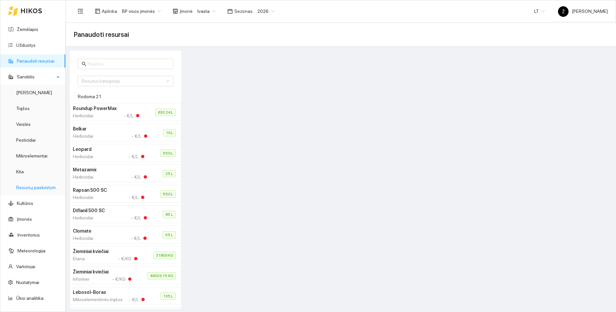
click at [49, 189] on link "Resursų paskirstymas" at bounding box center [38, 187] width 44 height 5
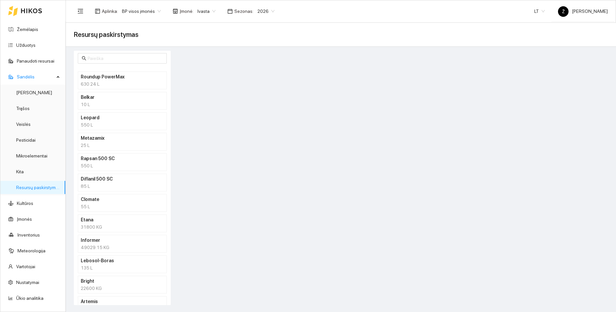
scroll to position [32, 0]
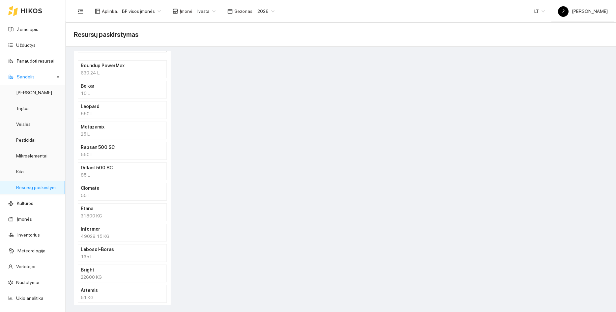
click at [104, 254] on div "135 L" at bounding box center [122, 256] width 83 height 7
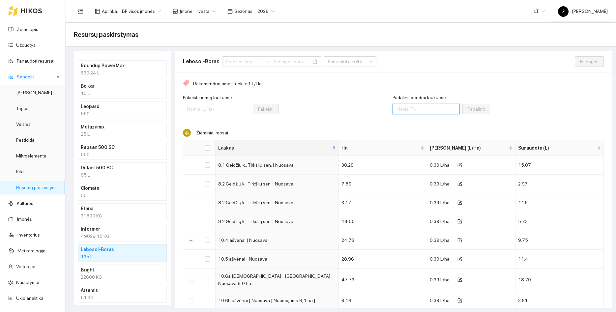
click at [433, 105] on input "Padalinti bendrai laukuose" at bounding box center [426, 109] width 67 height 11
type input "140"
click at [207, 146] on input "Select all" at bounding box center [207, 147] width 5 height 5
checkbox input "true"
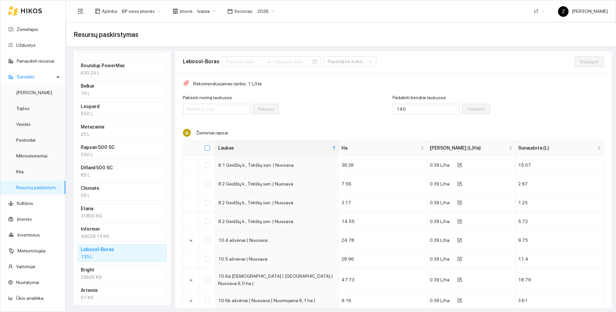
checkbox input "true"
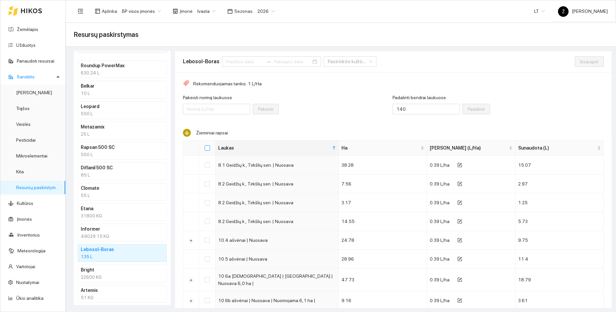
checkbox input "true"
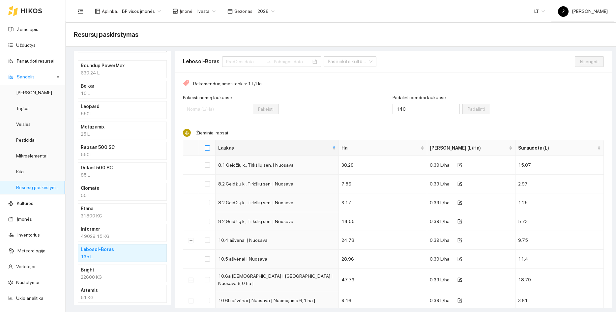
checkbox input "true"
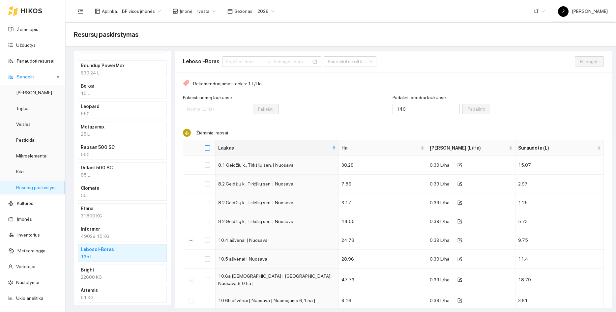
checkbox input "true"
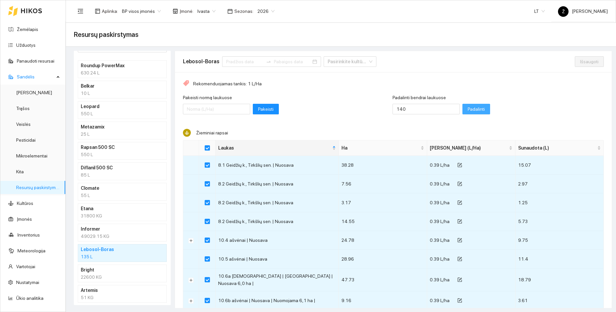
click at [469, 110] on span "Padalinti" at bounding box center [476, 108] width 17 height 7
click at [588, 63] on span "Išsaugoti" at bounding box center [589, 61] width 18 height 7
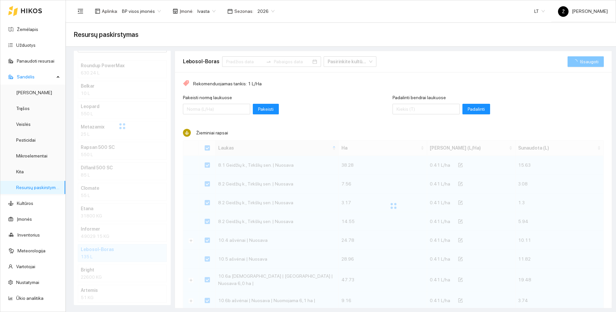
checkbox input "false"
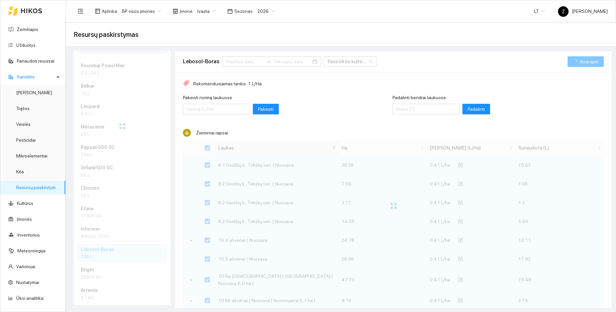
checkbox input "false"
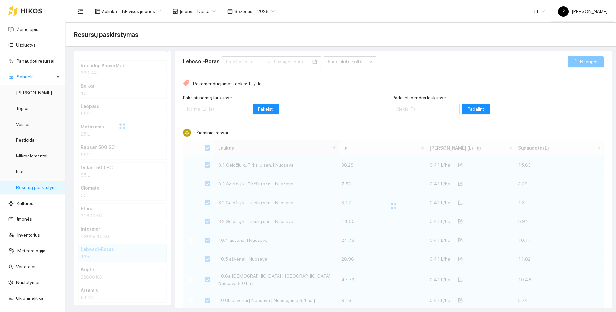
checkbox input "false"
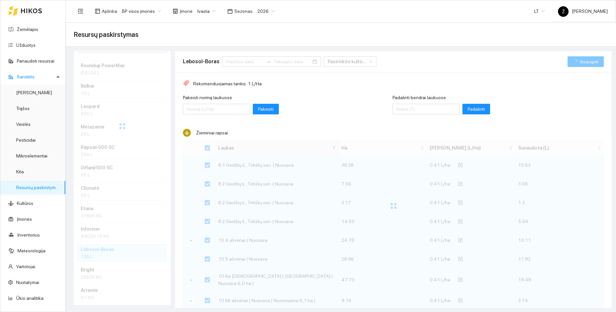
checkbox input "false"
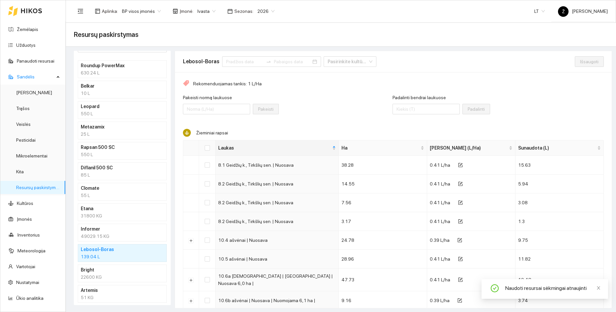
click at [128, 236] on div "49029.15 KG" at bounding box center [122, 236] width 83 height 7
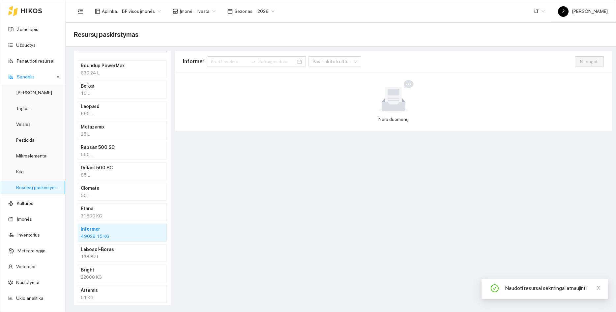
click at [105, 257] on div "138.82 L" at bounding box center [122, 256] width 83 height 7
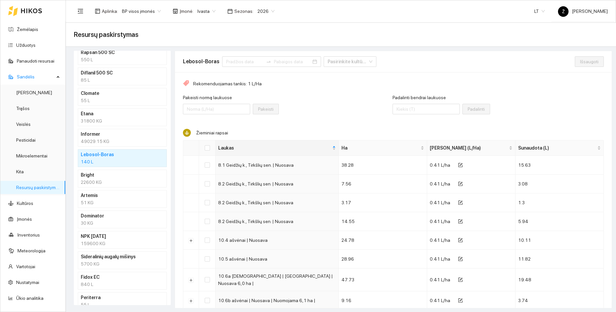
scroll to position [158, 0]
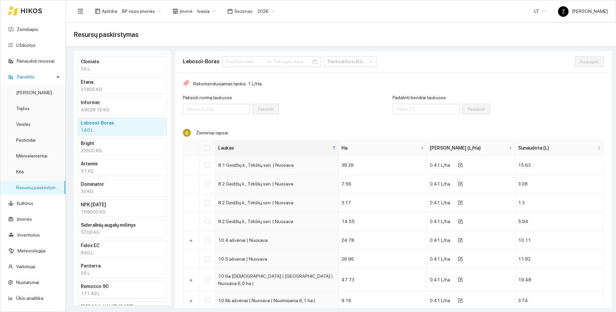
click at [111, 289] on h4 "Remocco 90" at bounding box center [114, 286] width 66 height 7
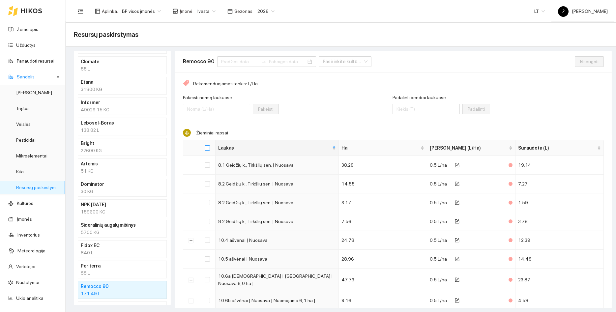
click at [205, 146] on input "Select all" at bounding box center [207, 147] width 5 height 5
checkbox input "true"
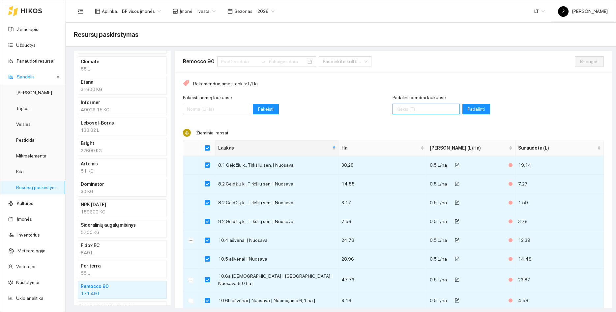
click at [414, 110] on input "Padalinti bendrai laukuose" at bounding box center [426, 109] width 67 height 11
click at [480, 107] on span "Padalinti" at bounding box center [476, 108] width 17 height 7
click at [587, 61] on span "Išsaugoti" at bounding box center [589, 61] width 18 height 7
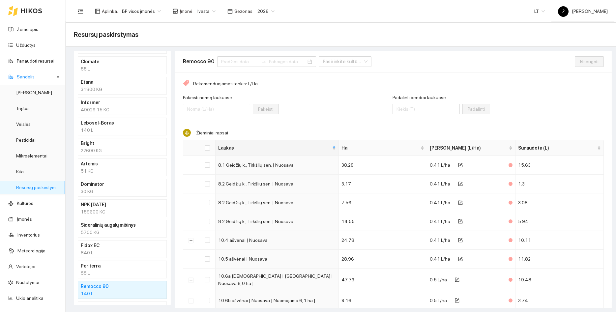
click at [103, 129] on div "140 L" at bounding box center [122, 130] width 83 height 7
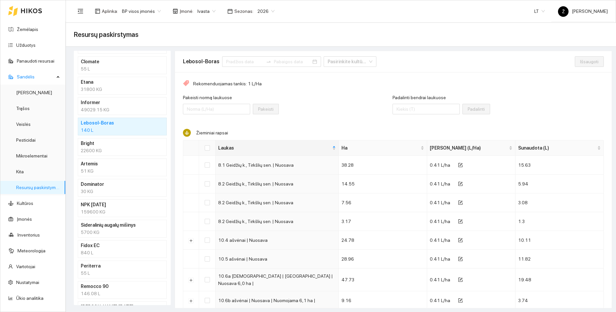
click at [114, 293] on div "146.08 L" at bounding box center [122, 293] width 83 height 7
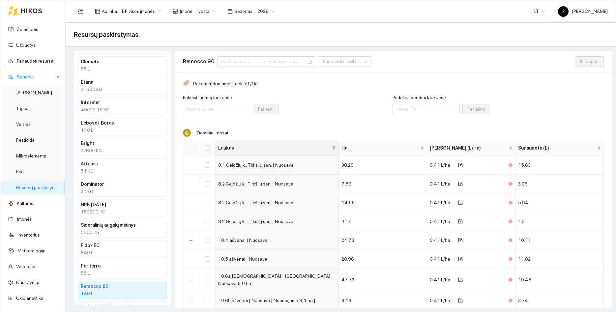
click at [104, 132] on div "140 L" at bounding box center [122, 130] width 83 height 7
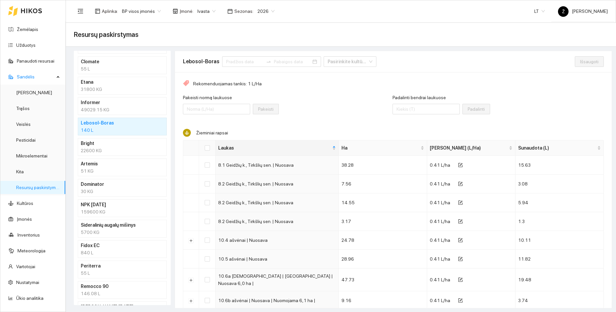
click at [110, 290] on h4 "Remocco 90" at bounding box center [114, 286] width 66 height 7
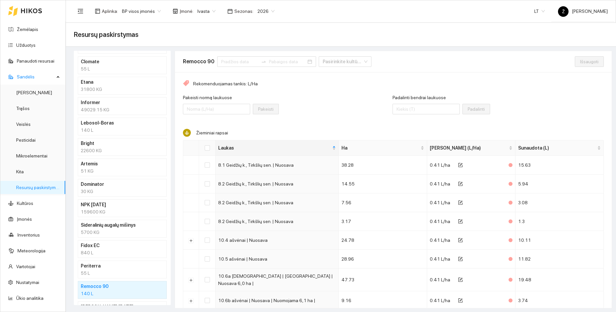
click at [131, 132] on div "140 L" at bounding box center [122, 130] width 83 height 7
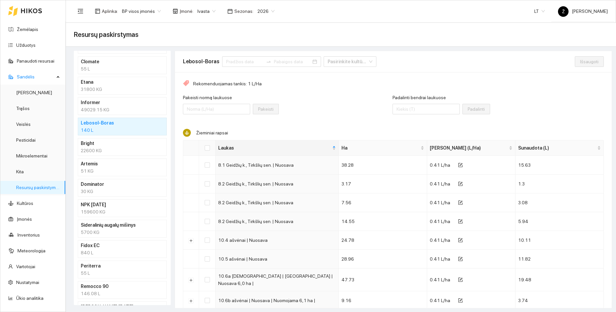
click at [110, 290] on h4 "Remocco 90" at bounding box center [114, 286] width 66 height 7
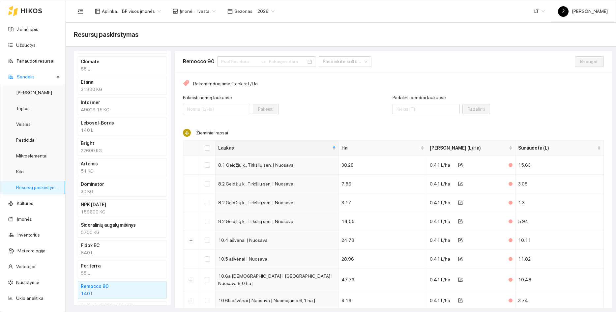
click at [117, 245] on h4 "Fidox EC" at bounding box center [114, 245] width 66 height 7
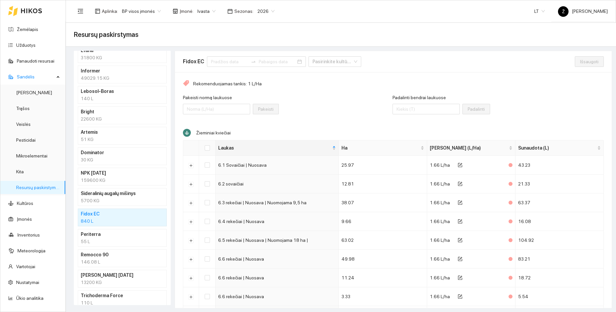
scroll to position [220, 0]
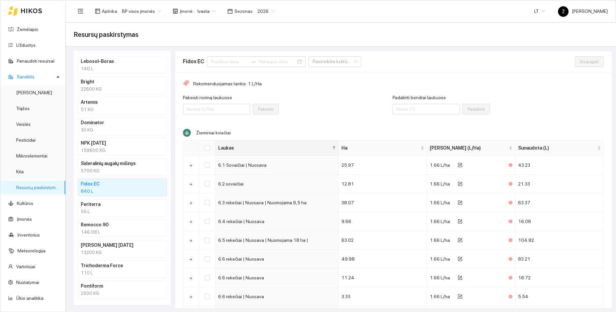
click at [129, 221] on li "Remocco 90 146.08 L" at bounding box center [122, 229] width 89 height 18
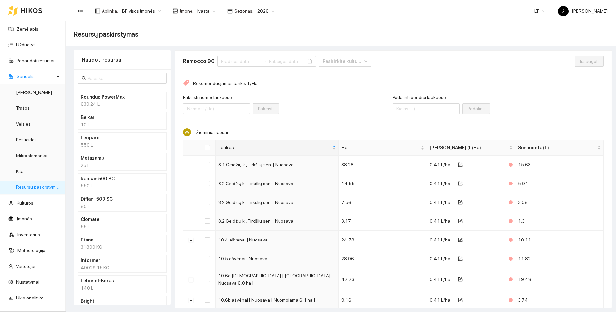
click at [205, 14] on span "Ivasta" at bounding box center [206, 11] width 18 height 10
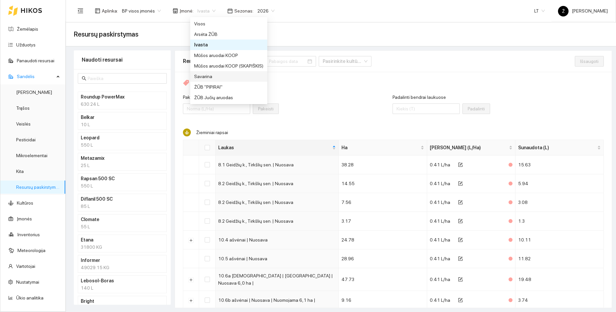
click at [205, 79] on div "Savarina" at bounding box center [228, 76] width 69 height 7
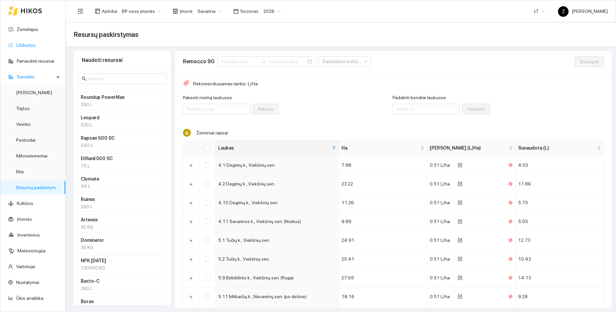
click at [29, 45] on link "Užduotys" at bounding box center [25, 45] width 19 height 5
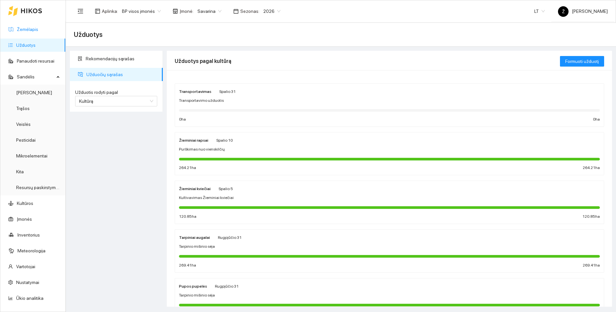
click at [20, 27] on link "Žemėlapis" at bounding box center [27, 29] width 21 height 5
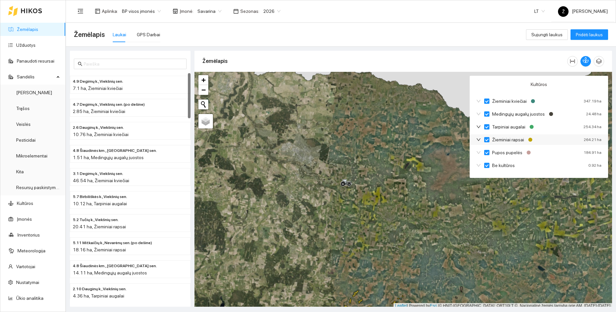
click at [479, 138] on icon "down" at bounding box center [478, 139] width 5 height 5
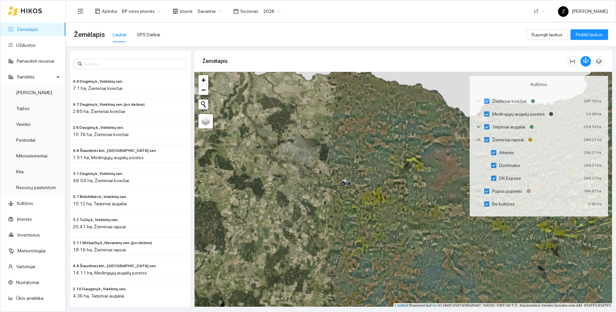
drag, startPoint x: 372, startPoint y: 255, endPoint x: 352, endPoint y: 137, distance: 119.7
click at [352, 138] on div at bounding box center [403, 190] width 418 height 237
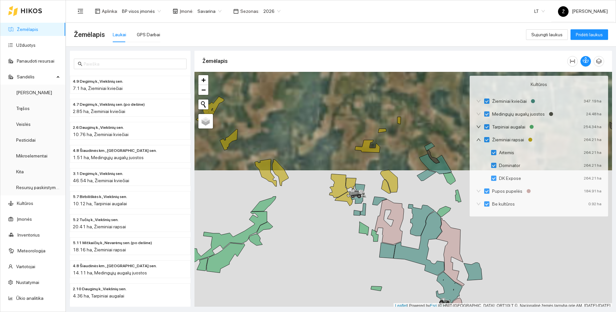
drag, startPoint x: 354, startPoint y: 105, endPoint x: 381, endPoint y: 93, distance: 29.1
click at [381, 93] on div at bounding box center [403, 190] width 418 height 237
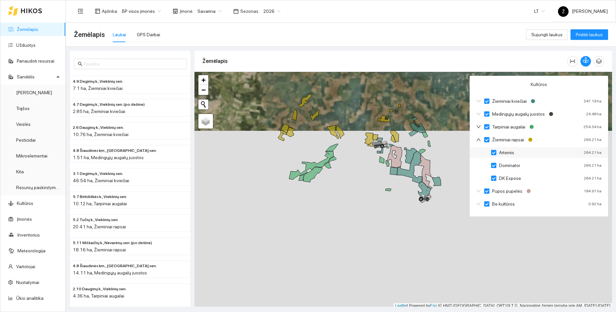
click at [495, 153] on input "Artemis" at bounding box center [493, 152] width 5 height 5
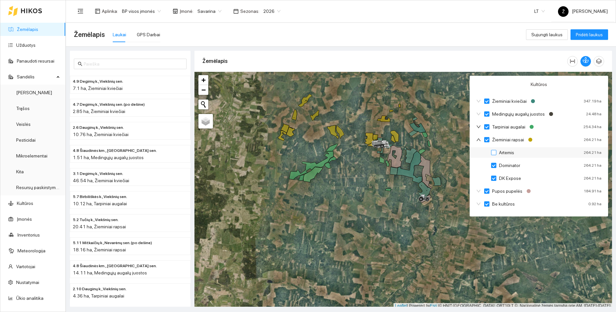
click at [493, 153] on input "Artemis" at bounding box center [493, 152] width 5 height 5
click at [492, 164] on input "Dominator" at bounding box center [493, 165] width 5 height 5
click at [494, 176] on input "DK Expose" at bounding box center [493, 178] width 5 height 5
click at [494, 178] on input "DK Expose" at bounding box center [493, 178] width 5 height 5
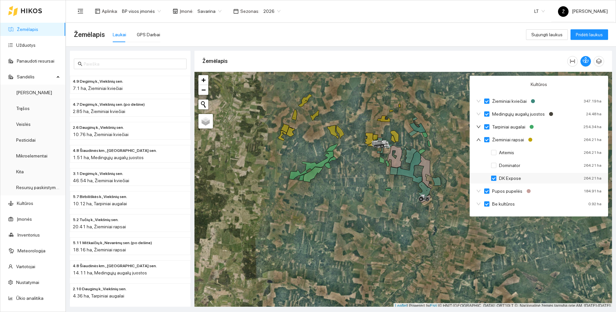
click at [494, 179] on input "DK Expose" at bounding box center [493, 178] width 5 height 5
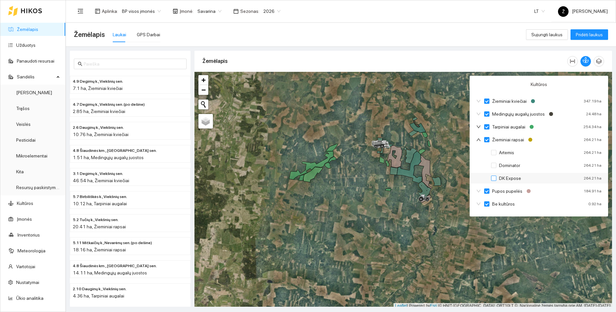
click at [494, 179] on input "DK Expose" at bounding box center [493, 178] width 5 height 5
click at [494, 168] on label "Dominator" at bounding box center [507, 165] width 32 height 7
click at [494, 167] on input "Dominator" at bounding box center [493, 165] width 5 height 5
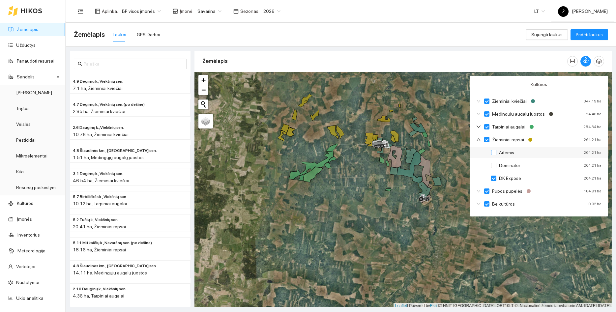
click at [493, 156] on label "Artemis" at bounding box center [504, 152] width 26 height 7
click at [494, 164] on input "Dominator" at bounding box center [493, 165] width 5 height 5
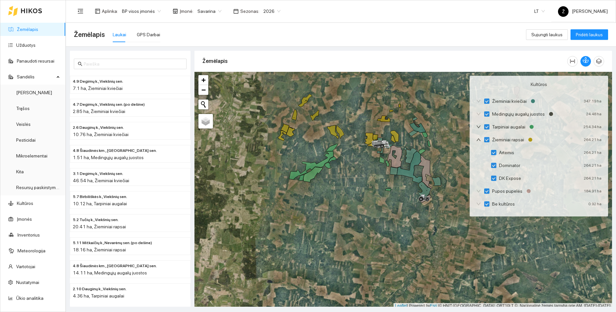
click at [215, 10] on span "Savarina" at bounding box center [209, 11] width 24 height 10
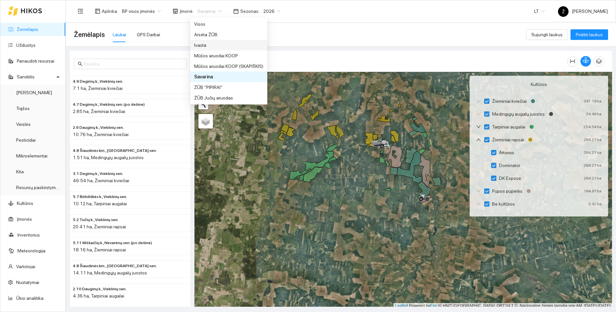
click at [210, 43] on div "Ivasta" at bounding box center [228, 45] width 69 height 7
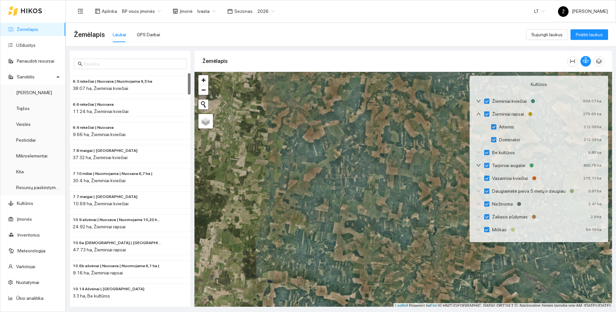
drag, startPoint x: 391, startPoint y: 124, endPoint x: 400, endPoint y: 187, distance: 63.6
click at [400, 187] on div at bounding box center [403, 190] width 418 height 237
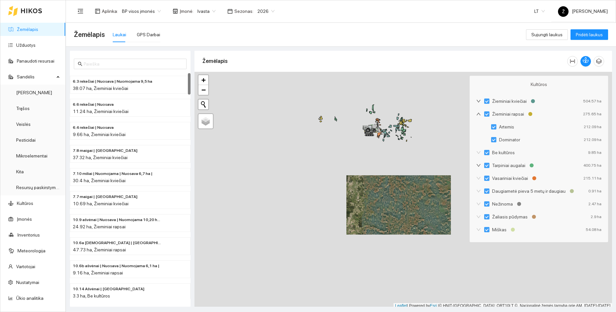
drag, startPoint x: 367, startPoint y: 149, endPoint x: 367, endPoint y: 178, distance: 29.0
click at [367, 178] on div at bounding box center [403, 190] width 418 height 237
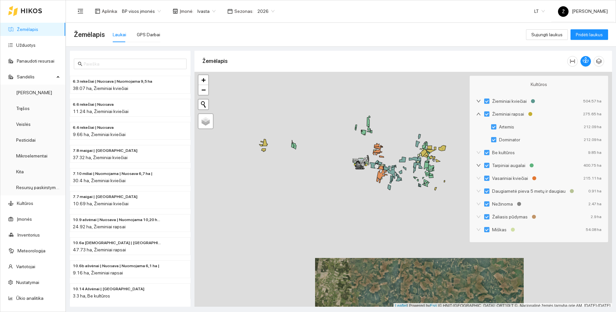
drag, startPoint x: 382, startPoint y: 138, endPoint x: 382, endPoint y: 145, distance: 6.6
click at [382, 145] on div at bounding box center [403, 190] width 418 height 237
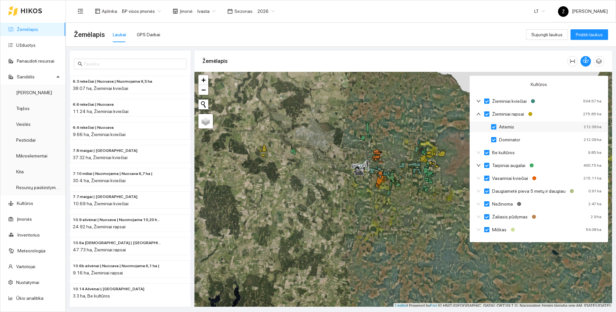
click at [494, 129] on input "Artemis" at bounding box center [493, 126] width 5 height 5
click at [495, 130] on label "Artemis" at bounding box center [504, 126] width 26 height 7
click at [494, 139] on input "Dominator" at bounding box center [493, 139] width 5 height 5
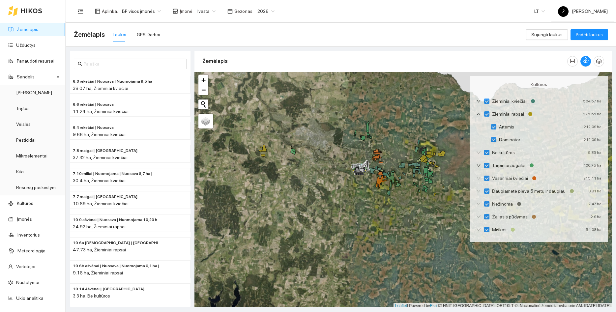
click at [214, 12] on div "Ivasta" at bounding box center [206, 11] width 26 height 11
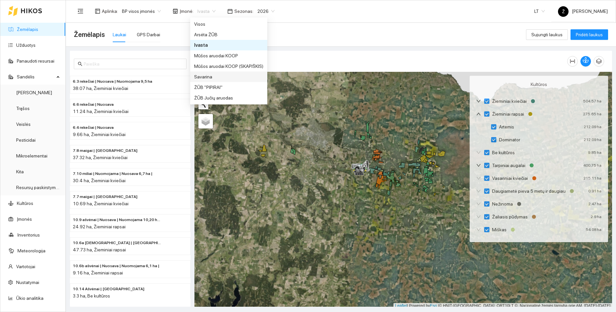
click at [206, 73] on div "Savarina" at bounding box center [228, 77] width 77 height 11
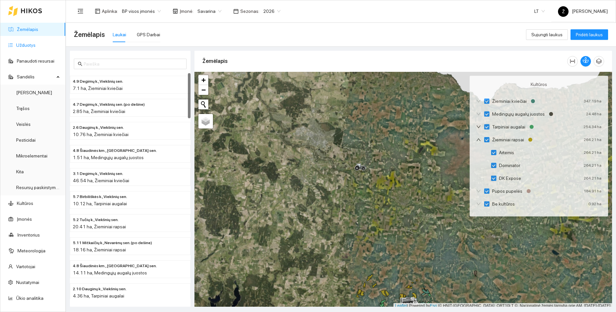
click at [36, 45] on link "Užduotys" at bounding box center [25, 45] width 19 height 5
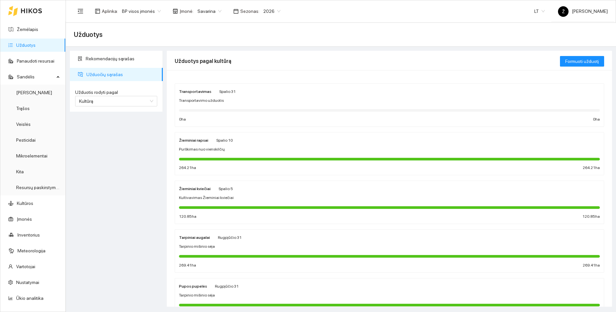
click at [252, 143] on div "Žieminiai rapsai [DATE]" at bounding box center [389, 139] width 421 height 7
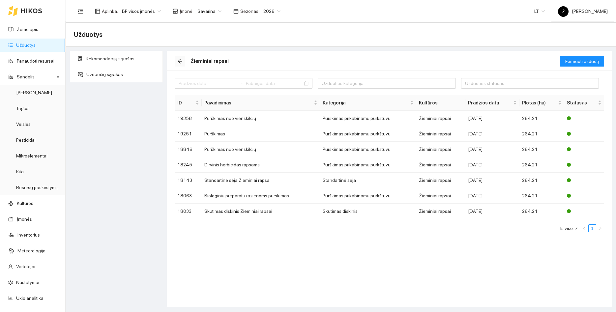
click at [182, 61] on icon "arrow-left" at bounding box center [179, 61] width 5 height 5
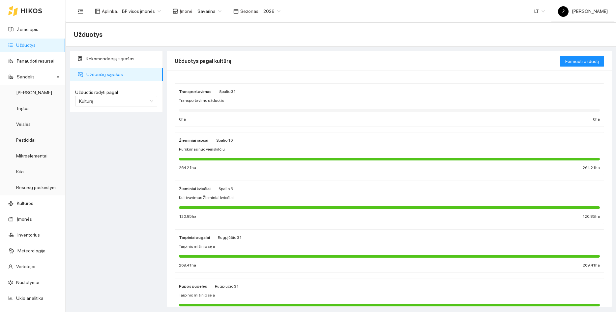
click at [221, 197] on span "Kultivavimas Žieminiai kviečiai" at bounding box center [206, 198] width 55 height 6
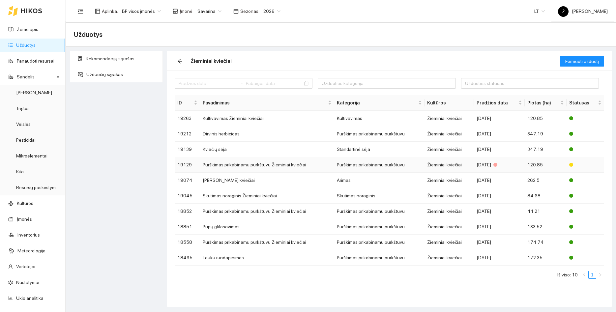
click at [221, 167] on td "Purškimas prikabinamu purkštuvu Žieminiai kviečiai" at bounding box center [267, 164] width 134 height 15
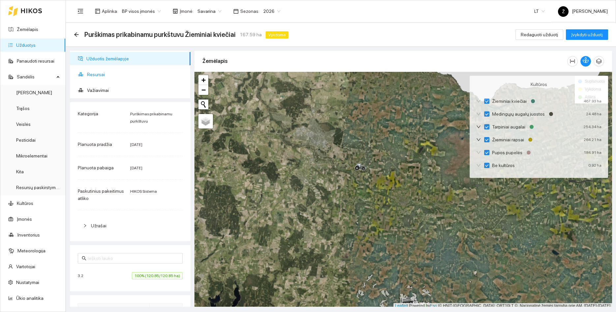
click at [101, 78] on span "Resursai" at bounding box center [136, 74] width 98 height 13
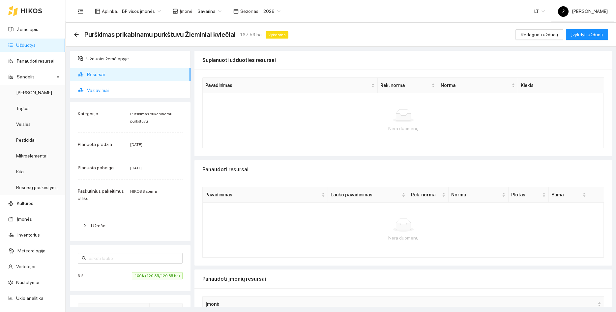
click at [104, 90] on span "Važiavimai" at bounding box center [136, 90] width 98 height 13
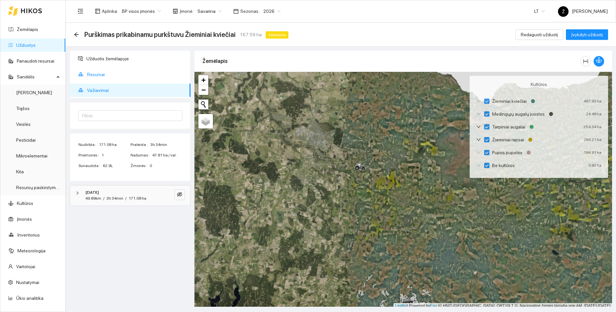
click at [109, 74] on span "Resursai" at bounding box center [136, 74] width 98 height 13
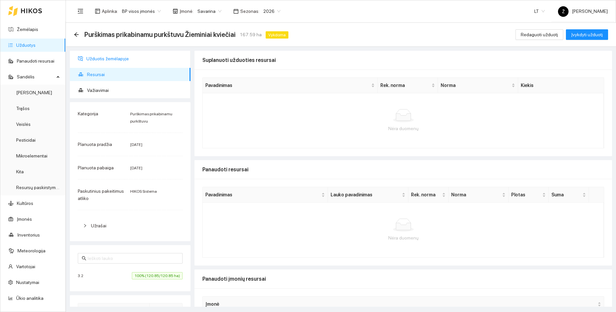
click at [109, 64] on span "Užduotis žemėlapyje" at bounding box center [135, 58] width 99 height 13
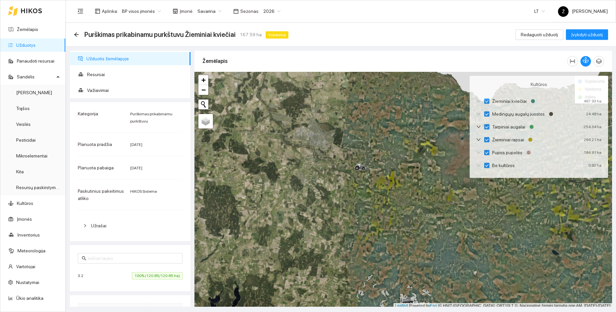
click at [529, 41] on div "Purškimas prikabinamu purkštuvu Žieminiai kviečiai 167.59 ha Vykdoma Redaguoti …" at bounding box center [341, 35] width 550 height 24
click at [529, 40] on div "Purškimas prikabinamu purkštuvu Žieminiai kviečiai 167.59 ha Vykdoma Redaguoti …" at bounding box center [341, 34] width 534 height 13
click at [531, 35] on span "Redaguoti užduotį" at bounding box center [539, 34] width 37 height 7
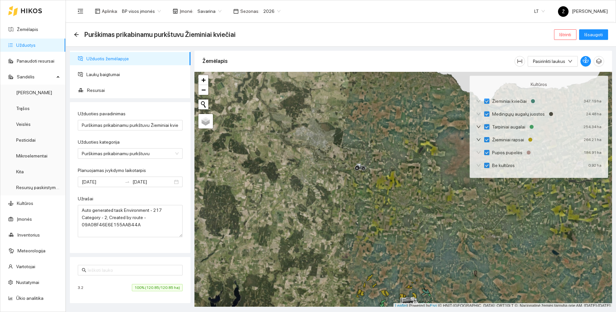
click at [206, 12] on span "Savarina" at bounding box center [209, 11] width 24 height 10
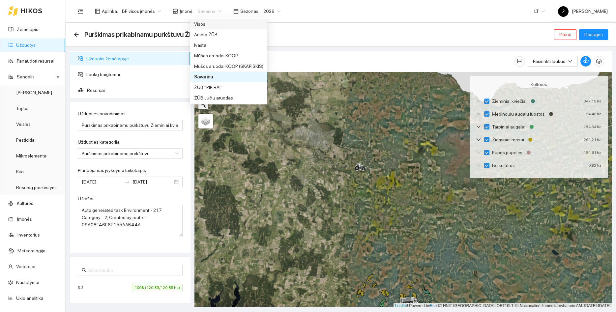
click at [207, 23] on div "Visos" at bounding box center [228, 23] width 69 height 7
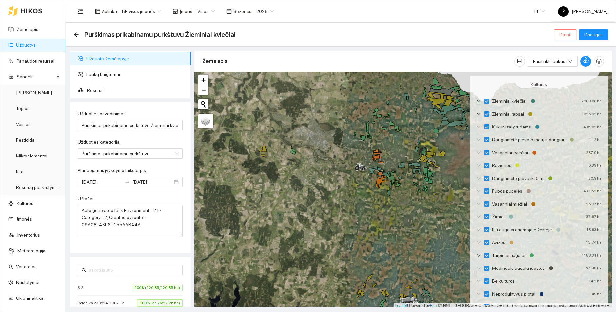
click at [565, 35] on span "Ištrinti" at bounding box center [565, 34] width 12 height 7
click at [566, 65] on span "Taip" at bounding box center [567, 66] width 9 height 7
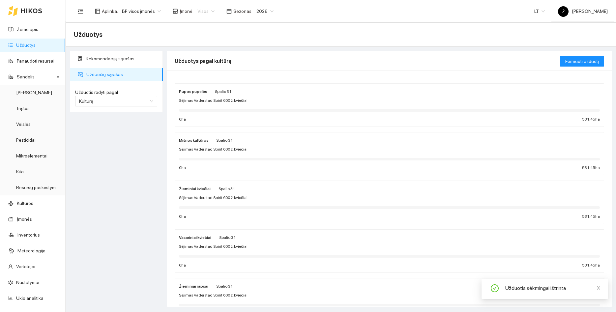
click at [210, 12] on span "Visos" at bounding box center [205, 11] width 17 height 10
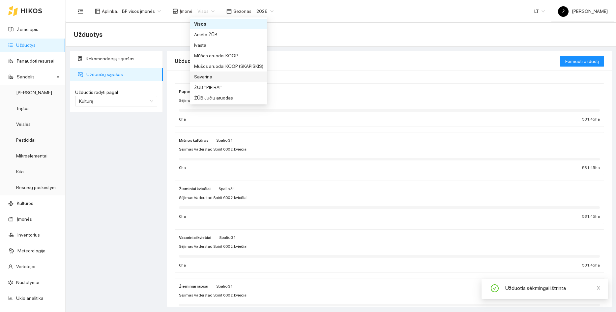
click at [208, 73] on div "Savarina" at bounding box center [228, 76] width 69 height 7
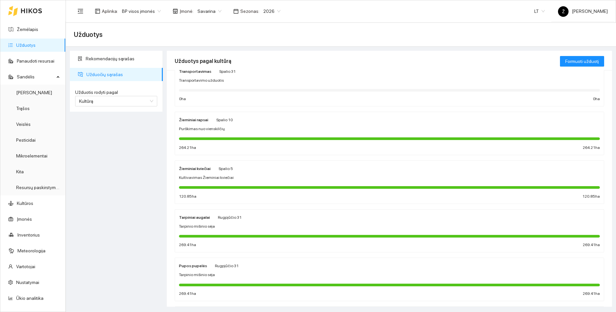
scroll to position [67, 0]
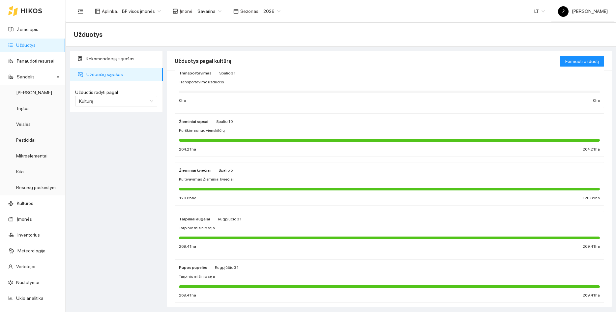
click at [231, 132] on div "Purškimas nuo vienskilčių" at bounding box center [389, 131] width 421 height 6
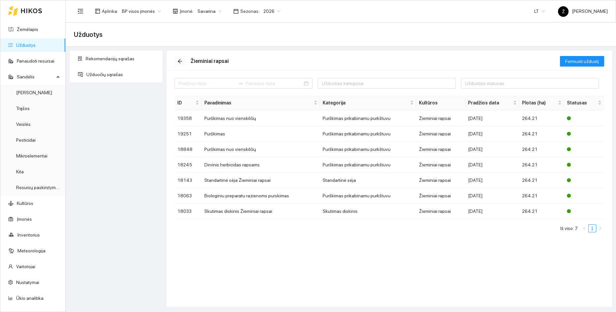
click at [182, 62] on icon "arrow-left" at bounding box center [179, 61] width 5 height 5
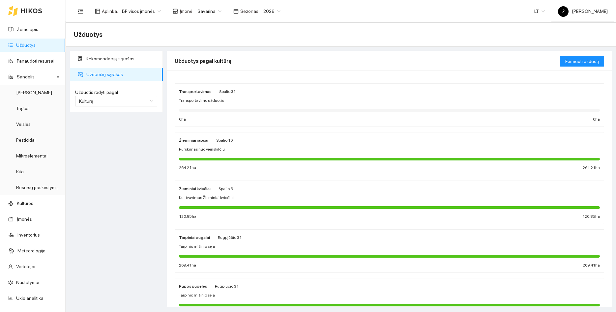
click at [208, 192] on div "Žieminiai kviečiai" at bounding box center [195, 188] width 32 height 7
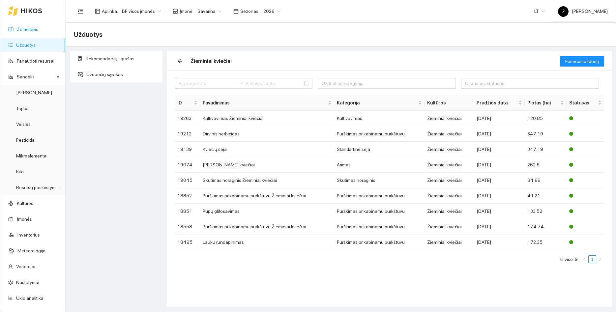
click at [33, 27] on link "Žemėlapis" at bounding box center [27, 29] width 21 height 5
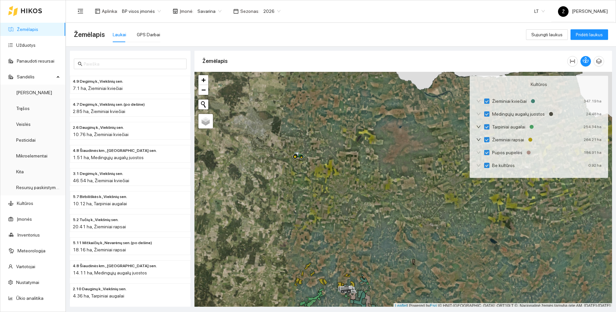
click at [214, 9] on span "Savarina" at bounding box center [209, 11] width 24 height 10
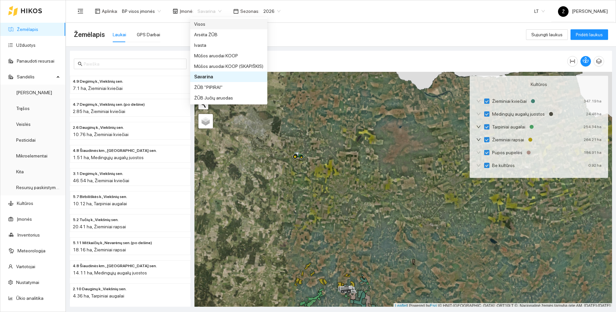
click at [211, 23] on div "Visos" at bounding box center [228, 23] width 69 height 7
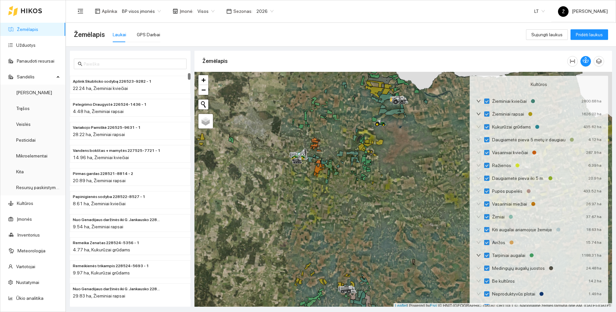
drag, startPoint x: 354, startPoint y: 199, endPoint x: 345, endPoint y: 161, distance: 38.6
click at [344, 169] on div at bounding box center [403, 190] width 418 height 237
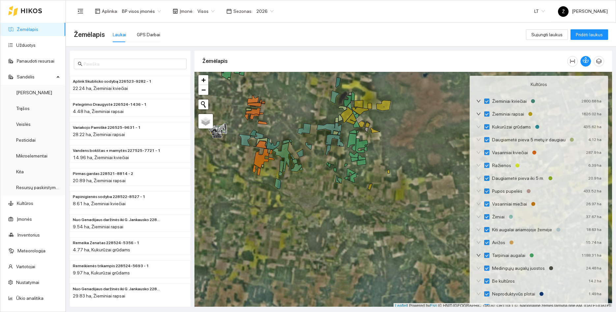
drag, startPoint x: 365, startPoint y: 92, endPoint x: 351, endPoint y: 161, distance: 70.6
click at [351, 161] on div at bounding box center [403, 190] width 418 height 237
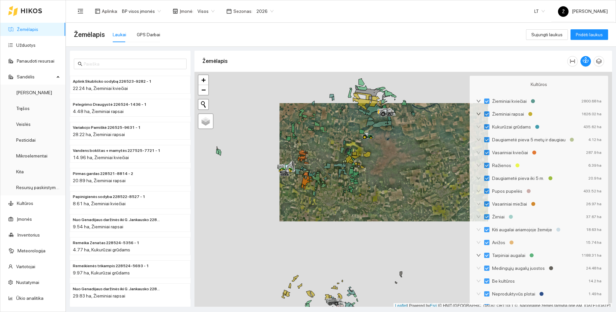
drag, startPoint x: 386, startPoint y: 223, endPoint x: 385, endPoint y: 171, distance: 52.4
click at [385, 171] on div at bounding box center [403, 190] width 418 height 237
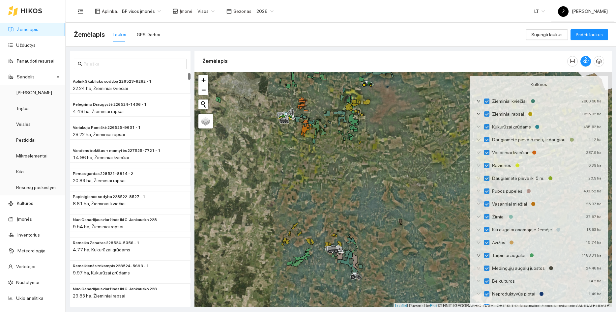
click at [31, 16] on div at bounding box center [25, 10] width 34 height 21
click at [21, 29] on link "Žemėlapis" at bounding box center [27, 29] width 21 height 5
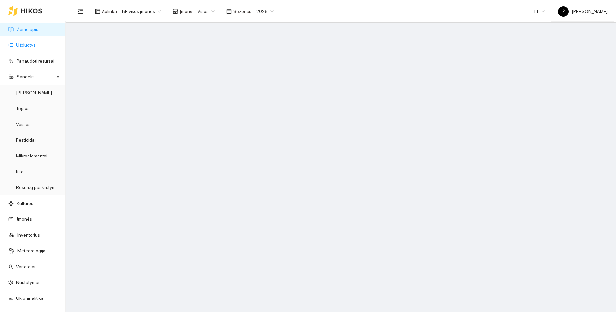
click at [21, 45] on link "Užduotys" at bounding box center [25, 45] width 19 height 5
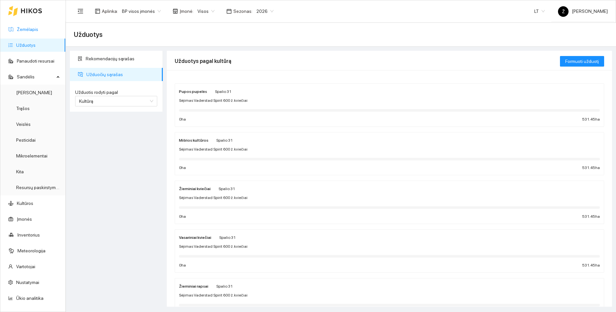
click at [30, 29] on link "Žemėlapis" at bounding box center [27, 29] width 21 height 5
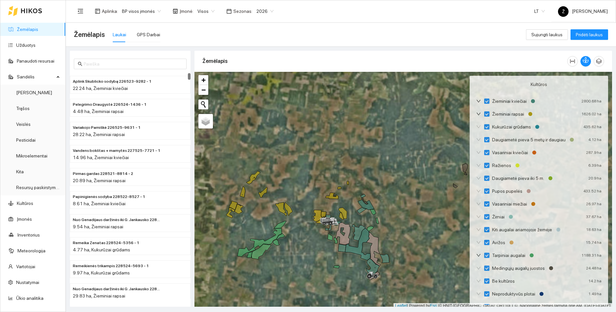
drag, startPoint x: 328, startPoint y: 275, endPoint x: 332, endPoint y: 263, distance: 12.8
click at [332, 263] on div at bounding box center [403, 190] width 418 height 237
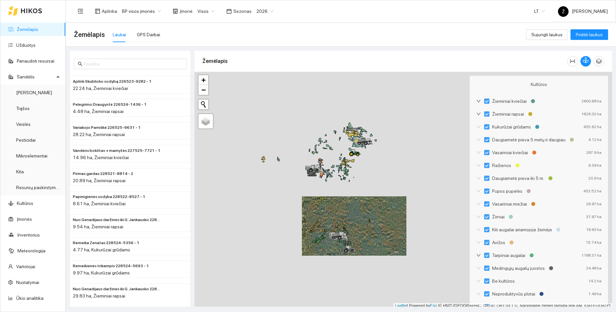
drag, startPoint x: 326, startPoint y: 174, endPoint x: 333, endPoint y: 235, distance: 61.4
click at [333, 235] on div at bounding box center [403, 190] width 418 height 237
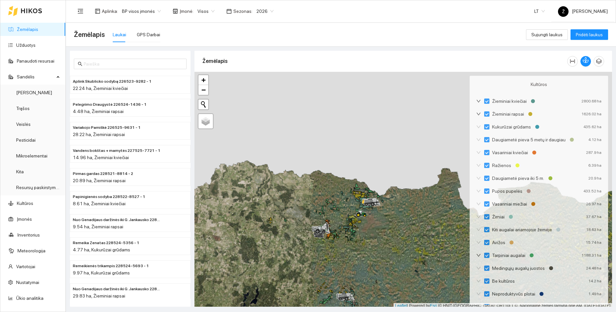
click at [200, 13] on span "Visos" at bounding box center [205, 11] width 17 height 10
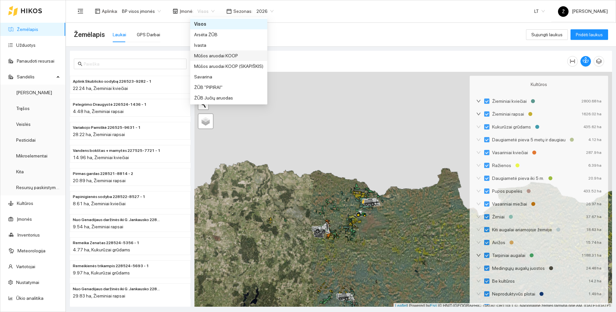
click at [204, 41] on div "Ivasta" at bounding box center [228, 45] width 77 height 11
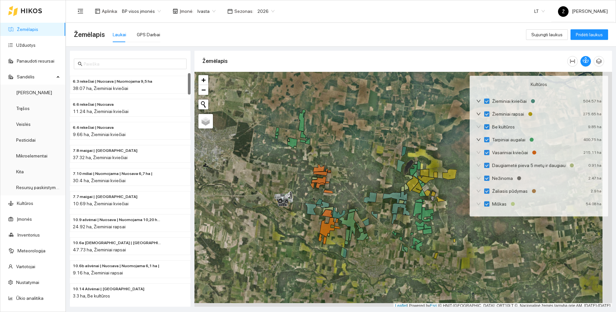
drag, startPoint x: 353, startPoint y: 171, endPoint x: 343, endPoint y: 165, distance: 11.1
click at [343, 165] on div at bounding box center [403, 190] width 418 height 237
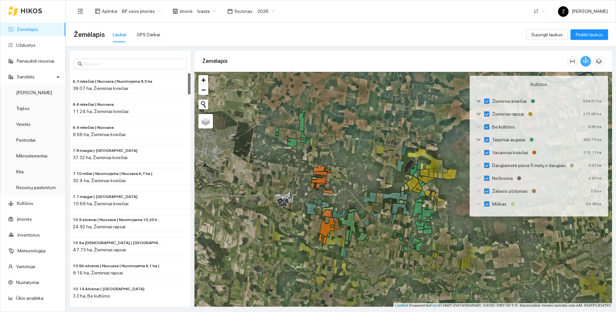
click at [586, 60] on icon "button" at bounding box center [586, 60] width 6 height 6
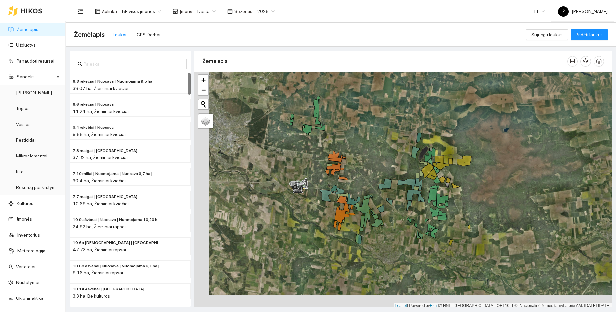
drag, startPoint x: 340, startPoint y: 145, endPoint x: 358, endPoint y: 129, distance: 24.1
click at [358, 129] on div at bounding box center [403, 190] width 418 height 237
